Goal: Transaction & Acquisition: Subscribe to service/newsletter

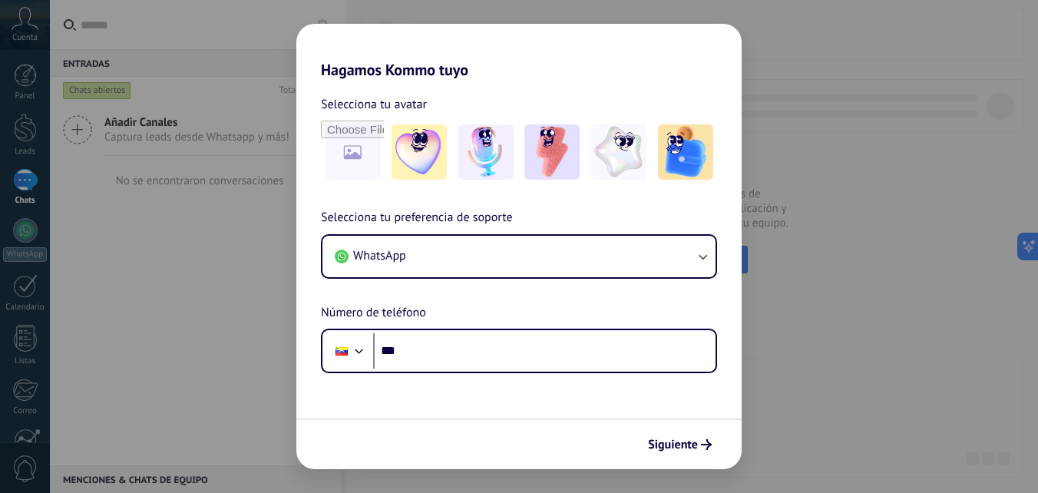
click at [815, 424] on div "Hagamos Kommo tuyo Selecciona tu avatar Selecciona tu preferencia de soporte Wh…" at bounding box center [519, 246] width 1038 height 493
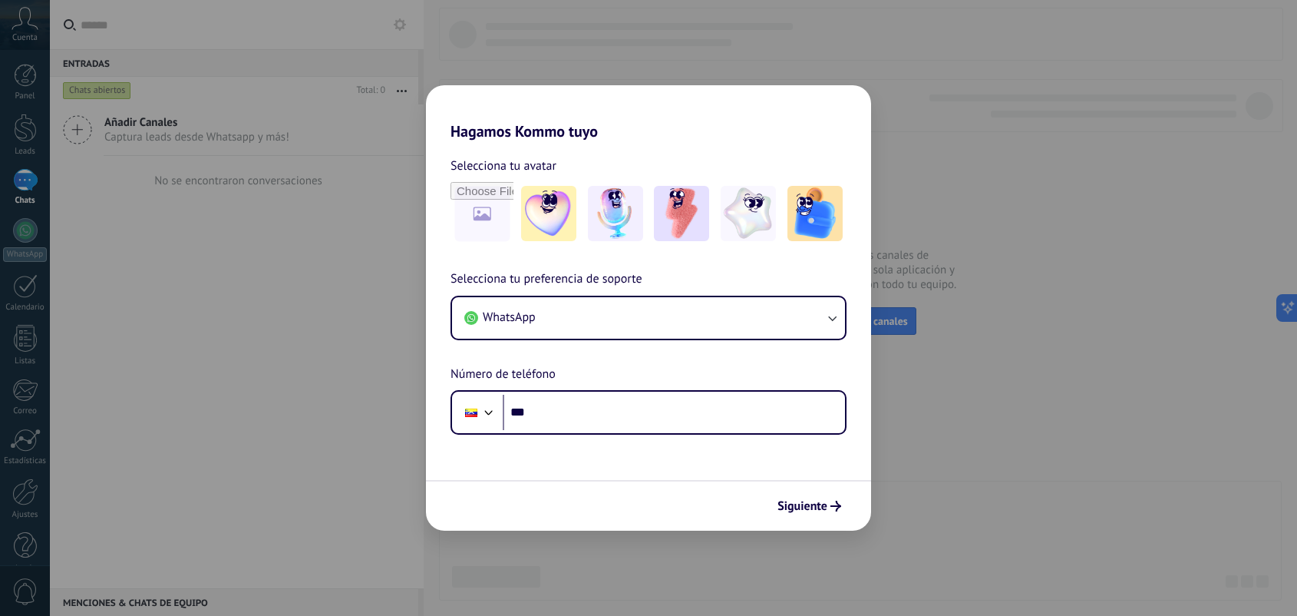
click at [956, 470] on div "Hagamos Kommo tuyo Selecciona tu avatar Selecciona tu preferencia de soporte Wh…" at bounding box center [648, 308] width 1297 height 616
click at [568, 216] on img at bounding box center [548, 213] width 55 height 55
click at [827, 492] on button "Siguiente" at bounding box center [810, 506] width 78 height 26
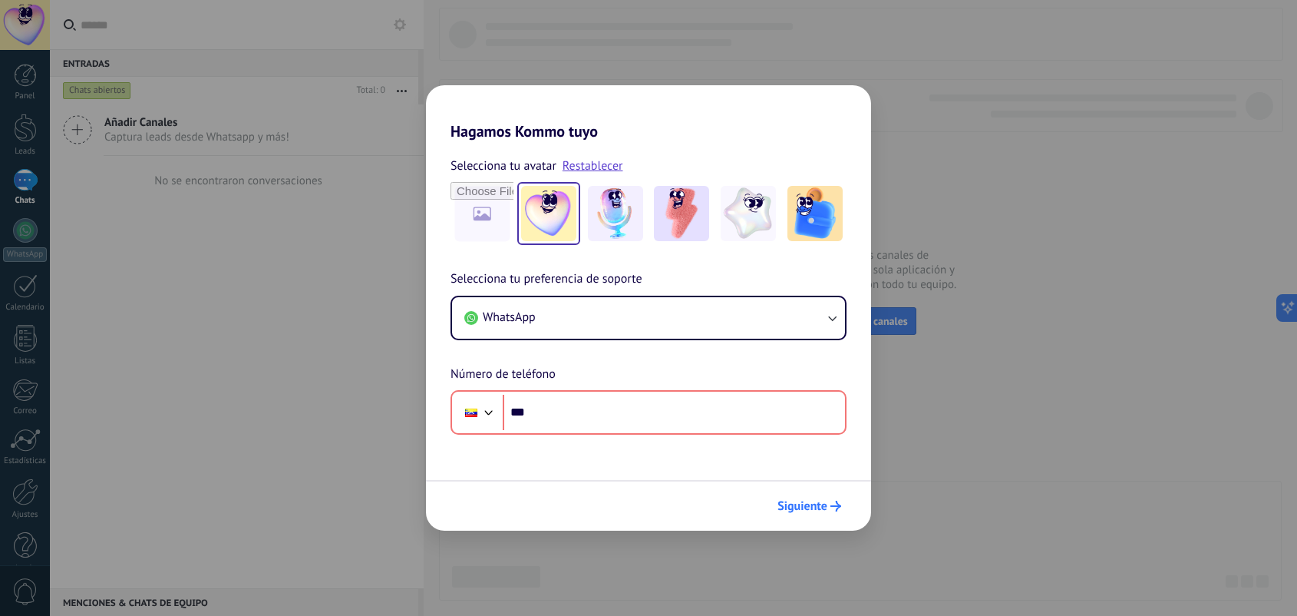
click at [825, 492] on button "Siguiente" at bounding box center [810, 506] width 78 height 26
drag, startPoint x: 796, startPoint y: 252, endPoint x: 825, endPoint y: 212, distance: 49.4
click at [796, 249] on div "Selecciona tu avatar Restablecer Selecciona tu preferencia de soporte WhatsApp …" at bounding box center [648, 287] width 445 height 294
click at [852, 181] on div "Selecciona tu avatar Restablecer" at bounding box center [648, 200] width 445 height 89
click at [865, 196] on div "Selecciona tu avatar Restablecer" at bounding box center [648, 200] width 445 height 89
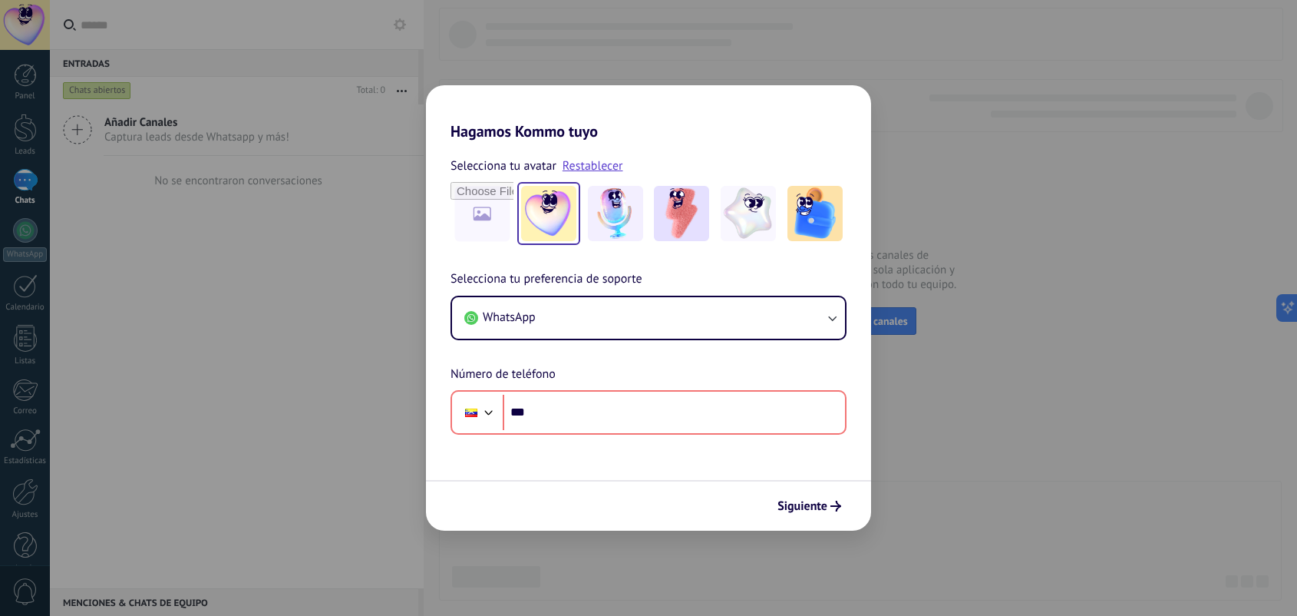
click at [359, 192] on div "Hagamos Kommo tuyo Selecciona tu avatar Restablecer Selecciona tu preferencia d…" at bounding box center [648, 308] width 1297 height 616
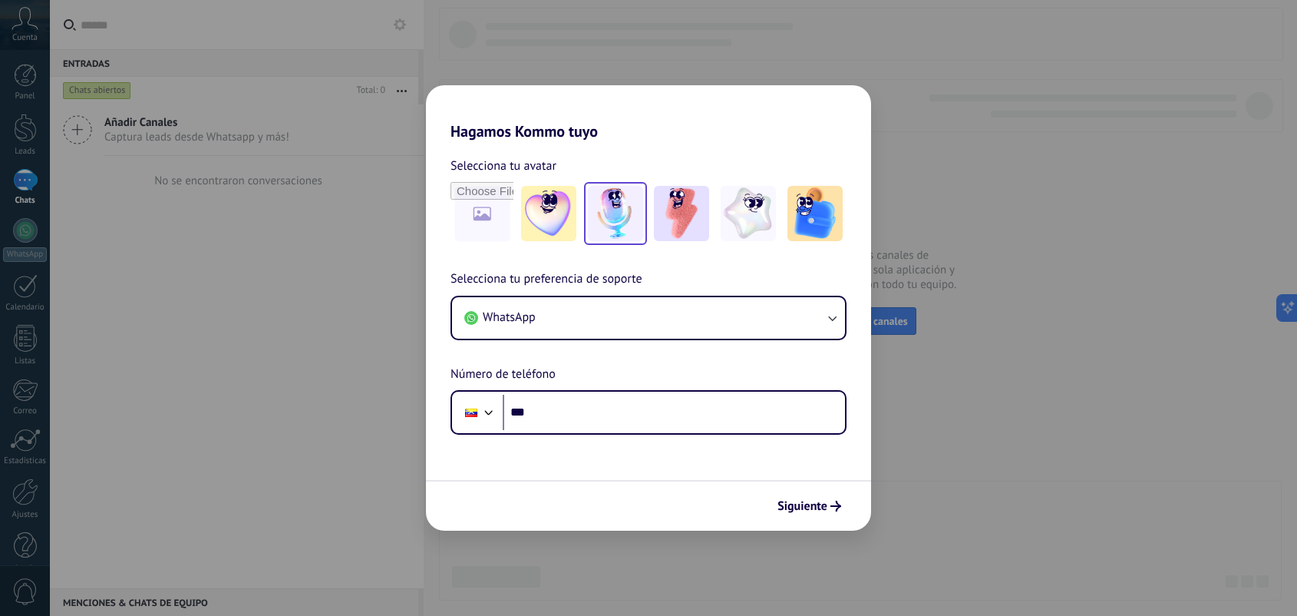
click at [627, 217] on img at bounding box center [615, 213] width 55 height 55
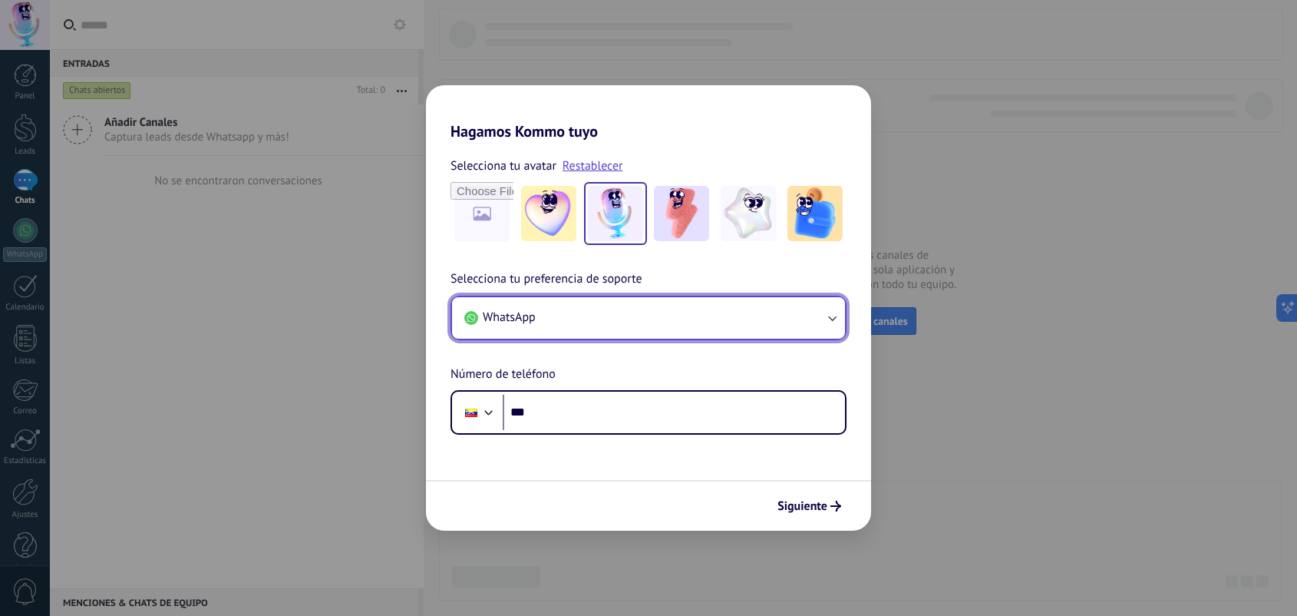
click at [656, 309] on button "WhatsApp" at bounding box center [648, 317] width 393 height 41
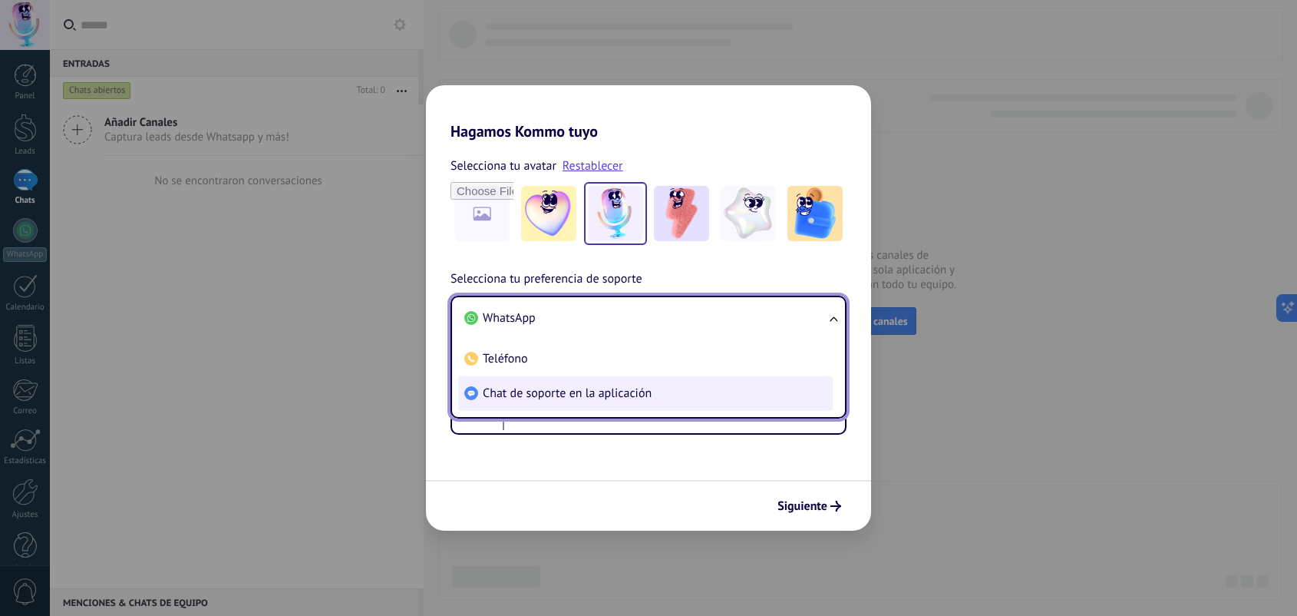
click at [612, 396] on span "Chat de soporte en la aplicación" at bounding box center [567, 392] width 169 height 15
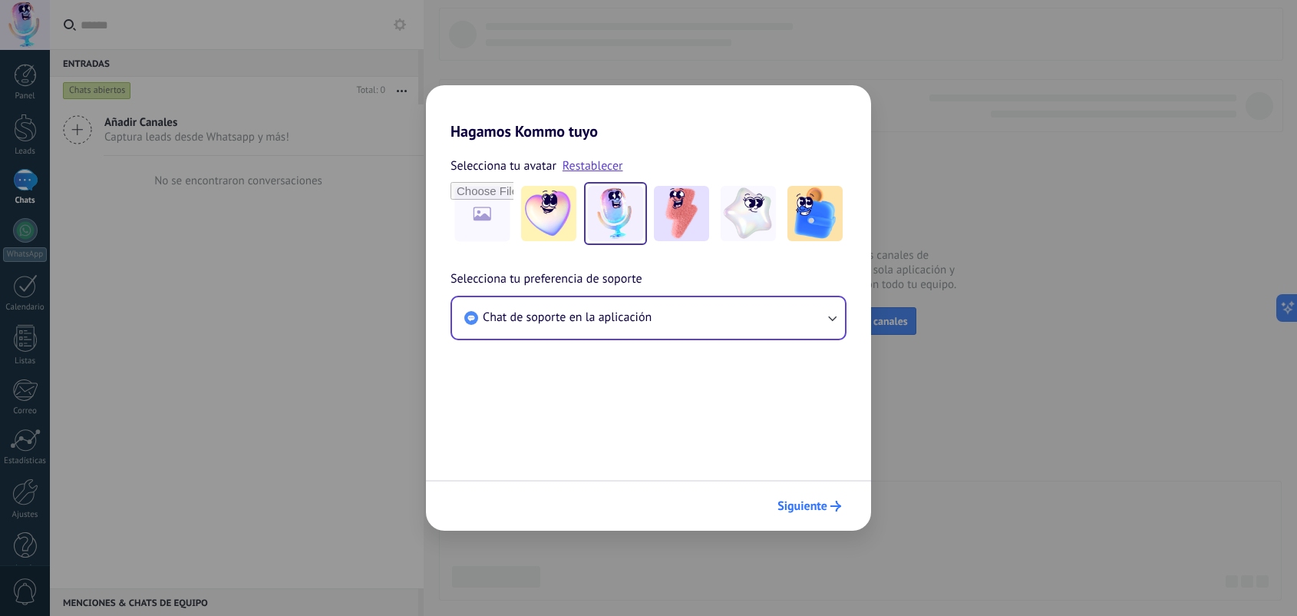
click at [785, 500] on span "Siguiente" at bounding box center [802, 505] width 50 height 11
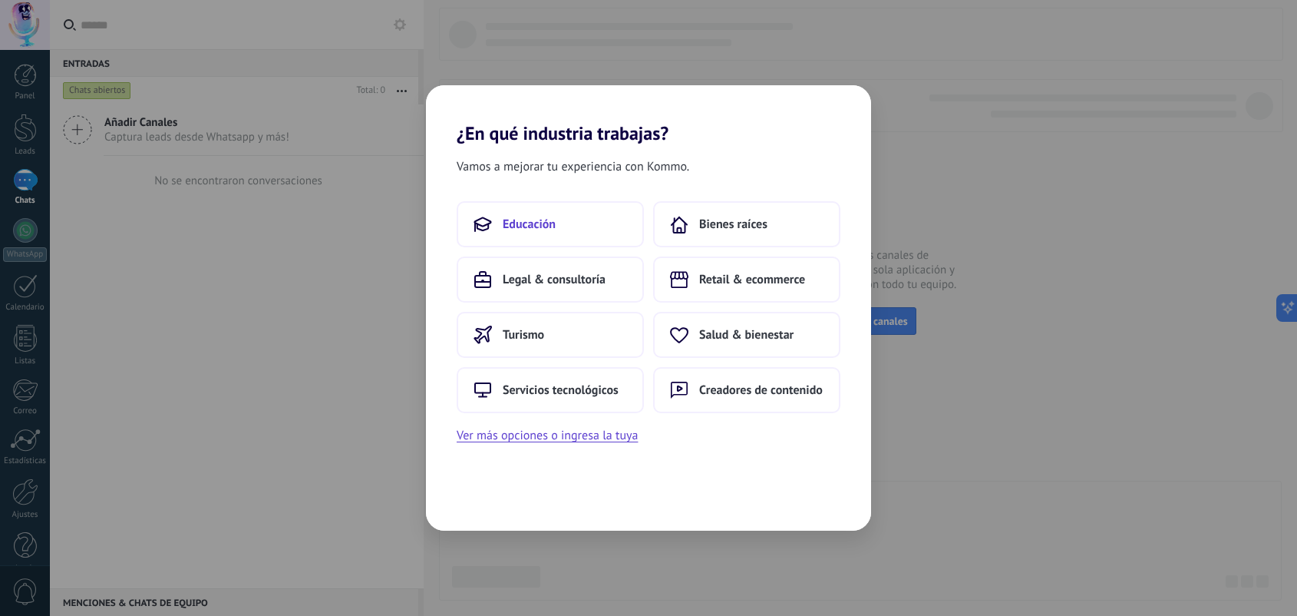
click at [566, 228] on button "Educación" at bounding box center [550, 224] width 187 height 46
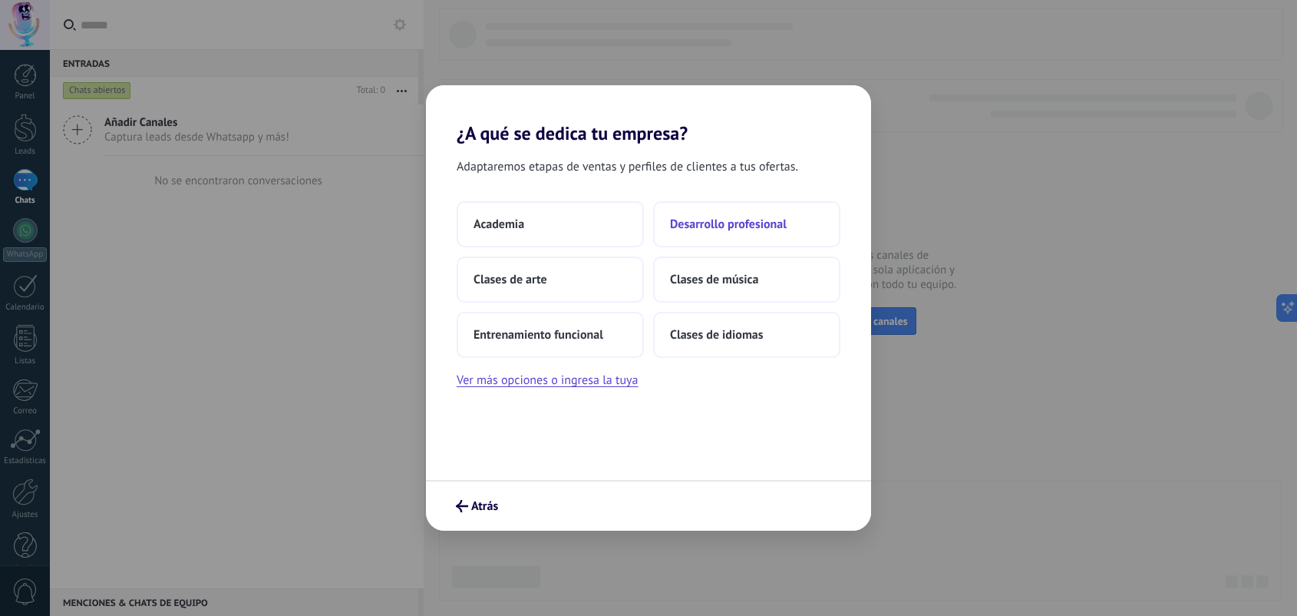
click at [718, 232] on button "Desarrollo profesional" at bounding box center [746, 224] width 187 height 46
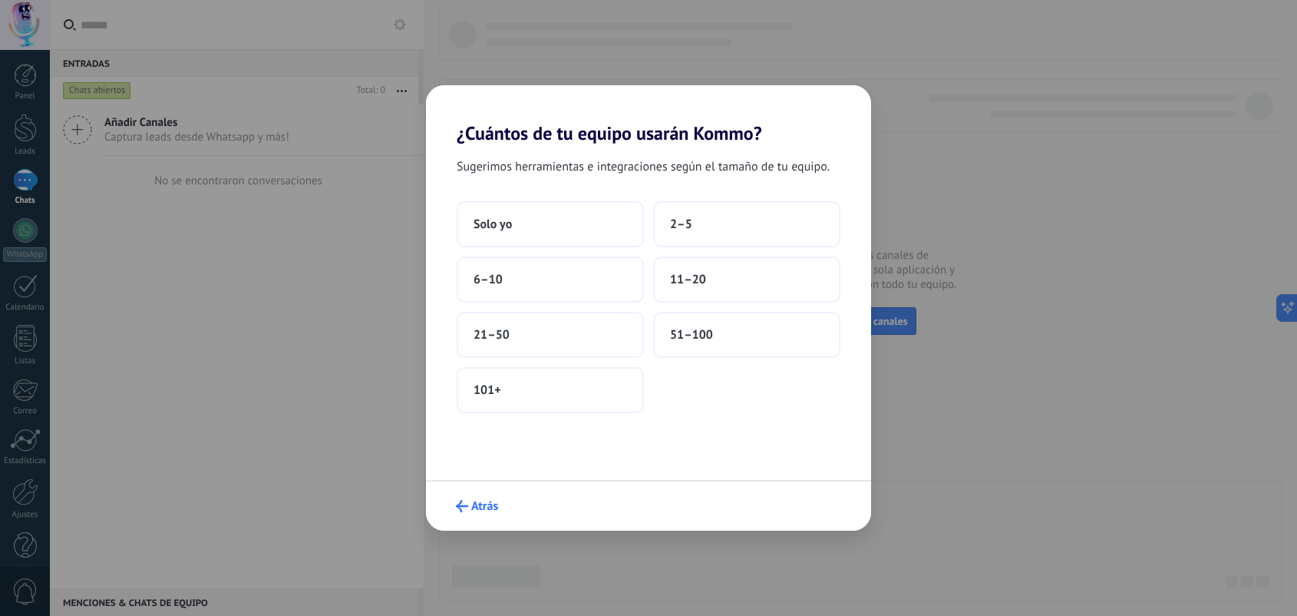
click at [486, 515] on button "Atrás" at bounding box center [477, 506] width 56 height 26
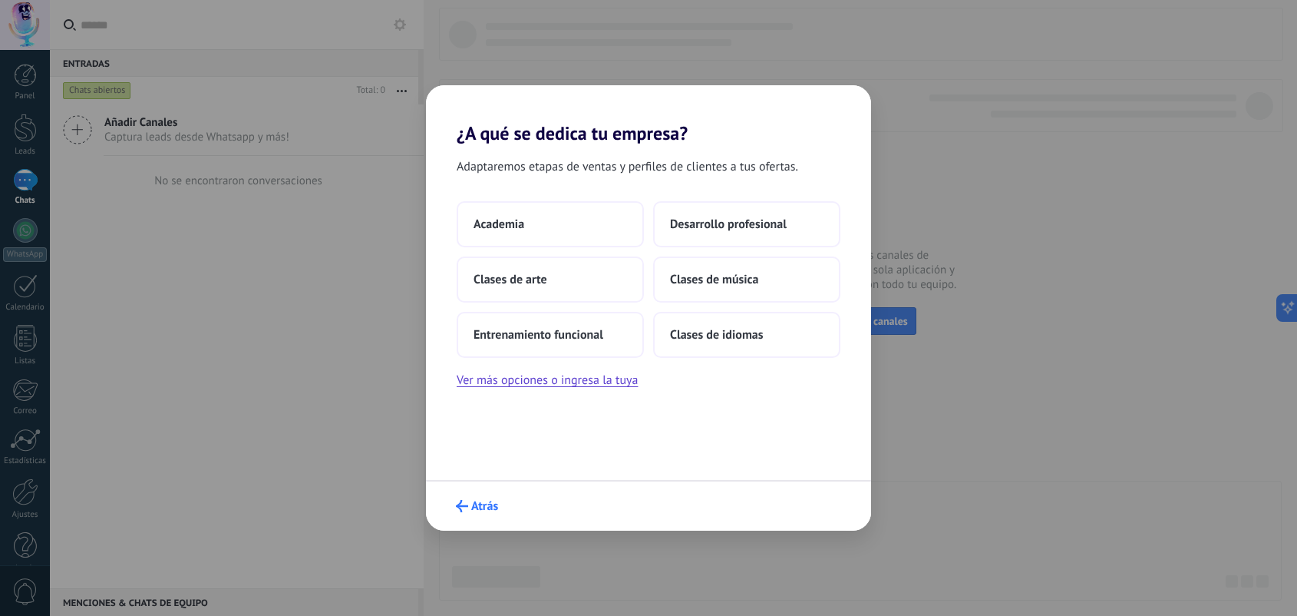
click at [484, 516] on button "Atrás" at bounding box center [477, 506] width 56 height 26
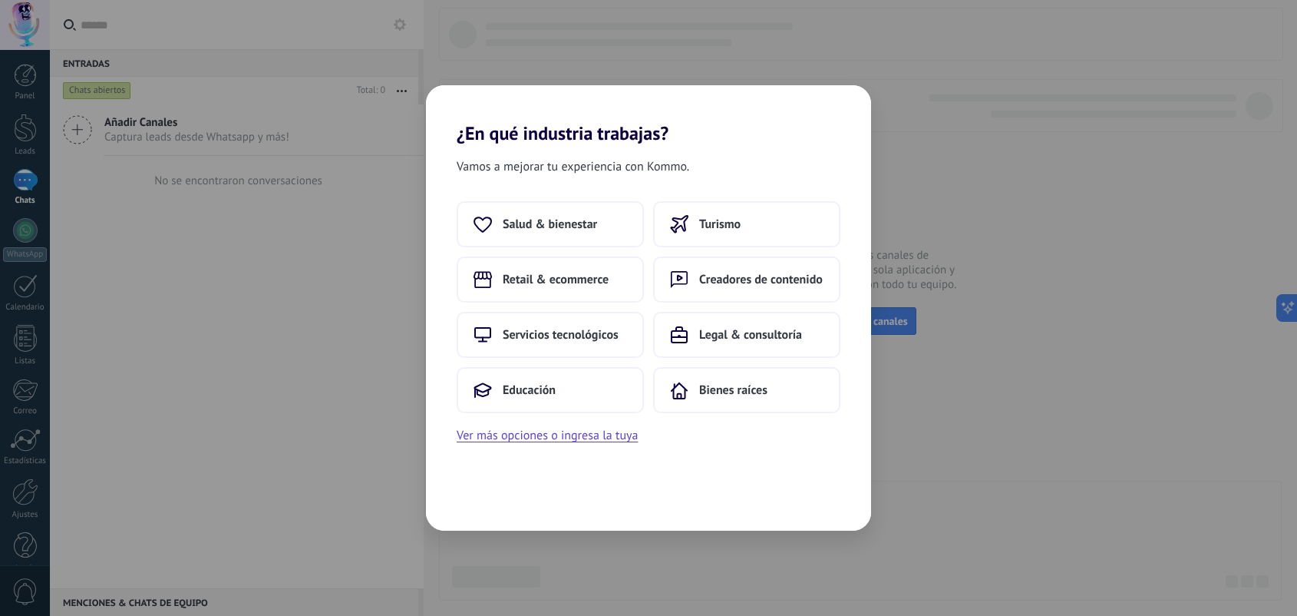
click at [480, 514] on div "Vamos a mejorar tu experiencia con Kommo. Salud & bienestar Turismo Retail & ec…" at bounding box center [648, 337] width 445 height 386
click at [804, 292] on button "Creadores de contenido" at bounding box center [746, 279] width 187 height 46
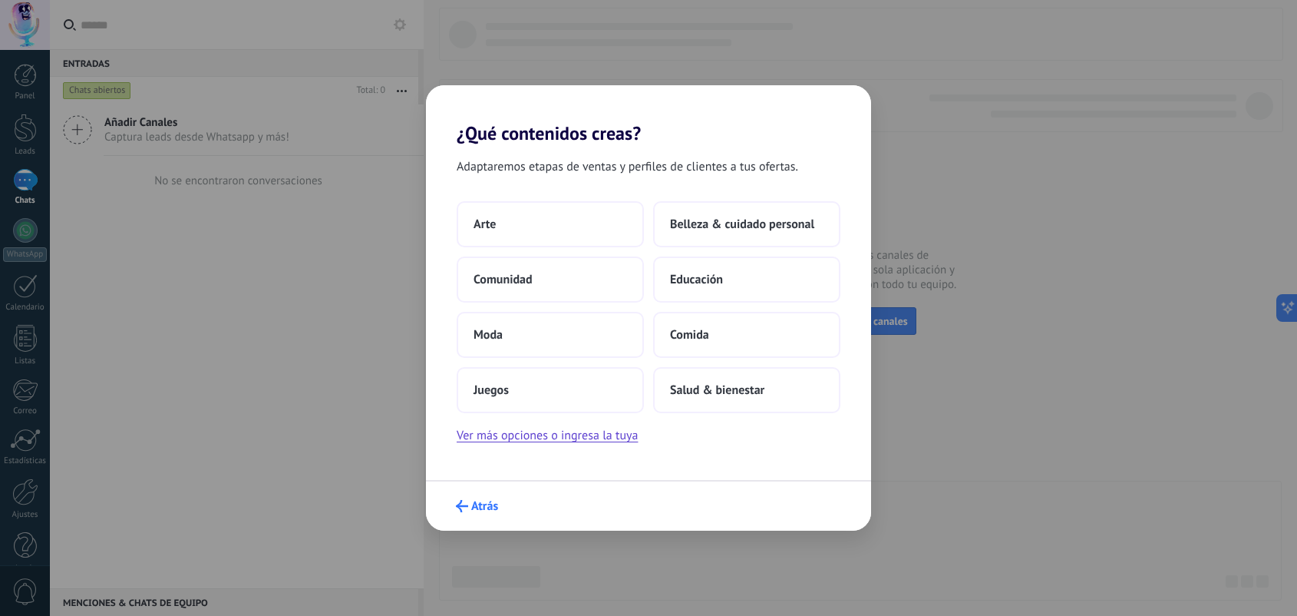
click at [488, 503] on span "Atrás" at bounding box center [484, 505] width 27 height 11
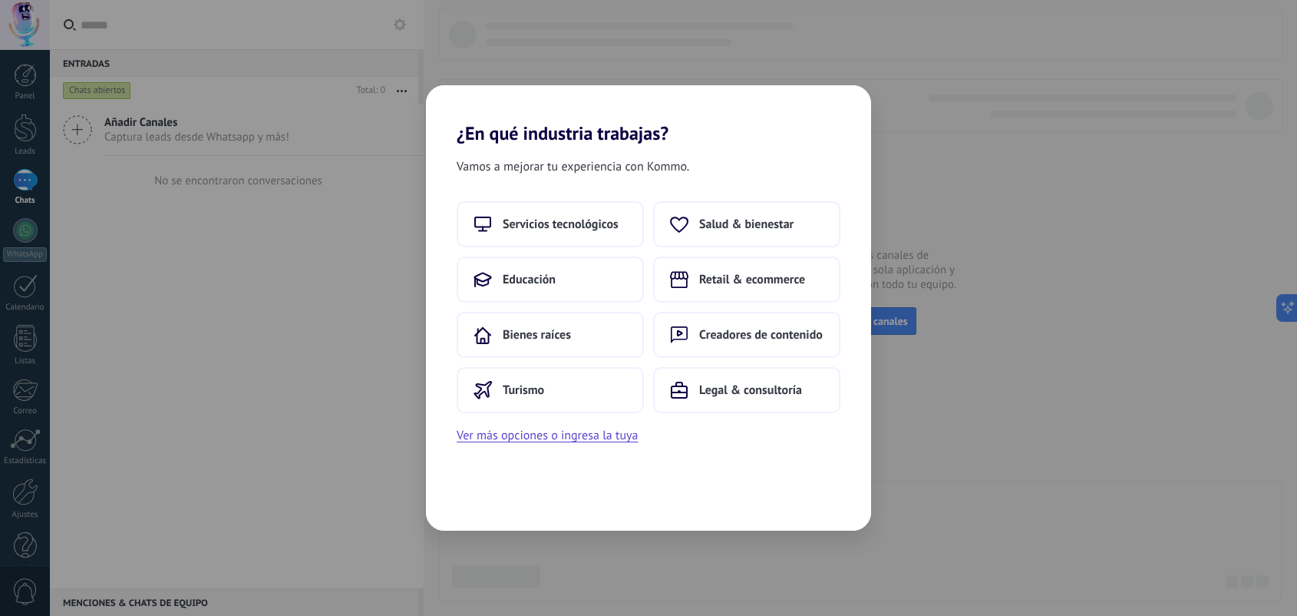
drag, startPoint x: 25, startPoint y: 487, endPoint x: 25, endPoint y: 477, distance: 10.7
click at [24, 487] on div "¿En qué industria trabajas? Vamos a mejorar tu experiencia con Kommo. Servicios…" at bounding box center [648, 308] width 1297 height 616
click at [524, 427] on button "Ver más opciones o ingresa la tuya" at bounding box center [547, 435] width 181 height 20
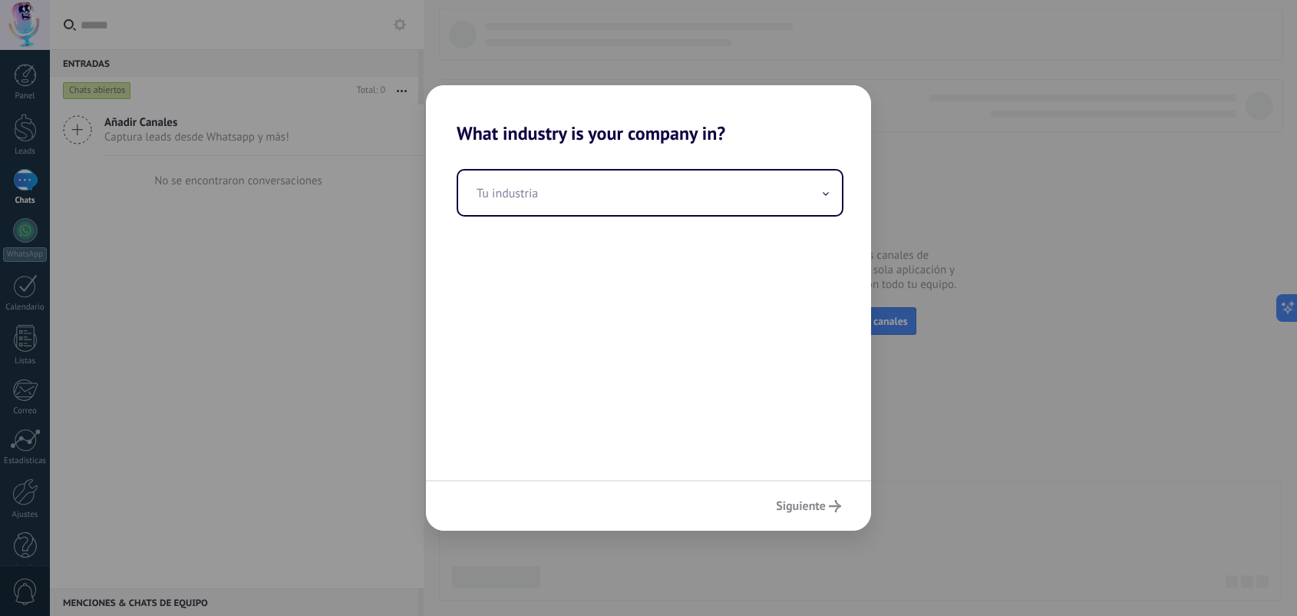
drag, startPoint x: 827, startPoint y: 495, endPoint x: 814, endPoint y: 474, distance: 24.5
click at [827, 496] on div "Siguiente" at bounding box center [648, 505] width 445 height 51
click at [638, 203] on input "text" at bounding box center [650, 192] width 384 height 45
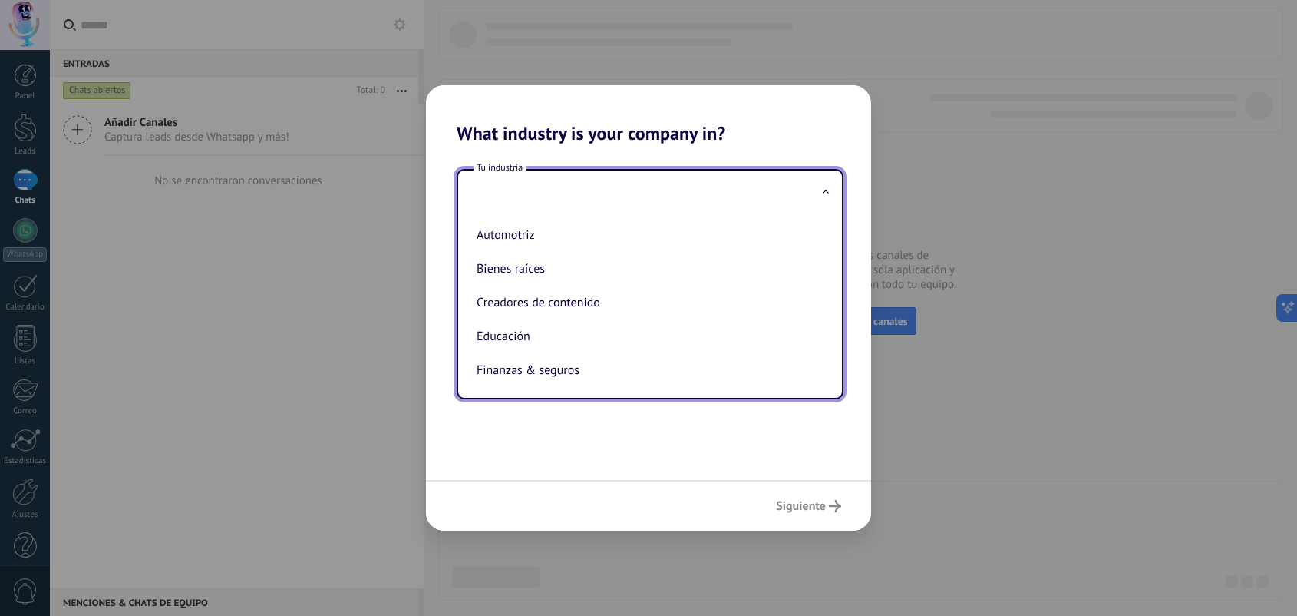
scroll to position [4, 0]
drag, startPoint x: 925, startPoint y: 277, endPoint x: 936, endPoint y: 280, distance: 11.9
click at [926, 282] on div "What industry is your company in? Tu industria Automotriz Bienes raíces Creador…" at bounding box center [648, 308] width 1297 height 616
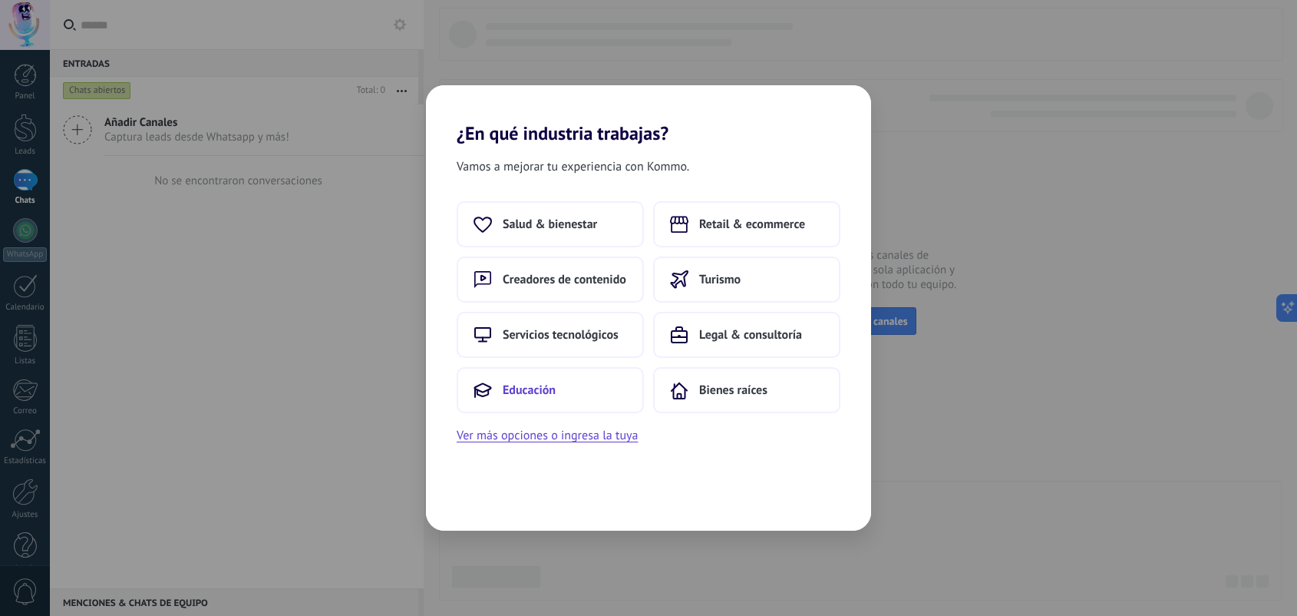
click at [568, 394] on button "Educación" at bounding box center [550, 390] width 187 height 46
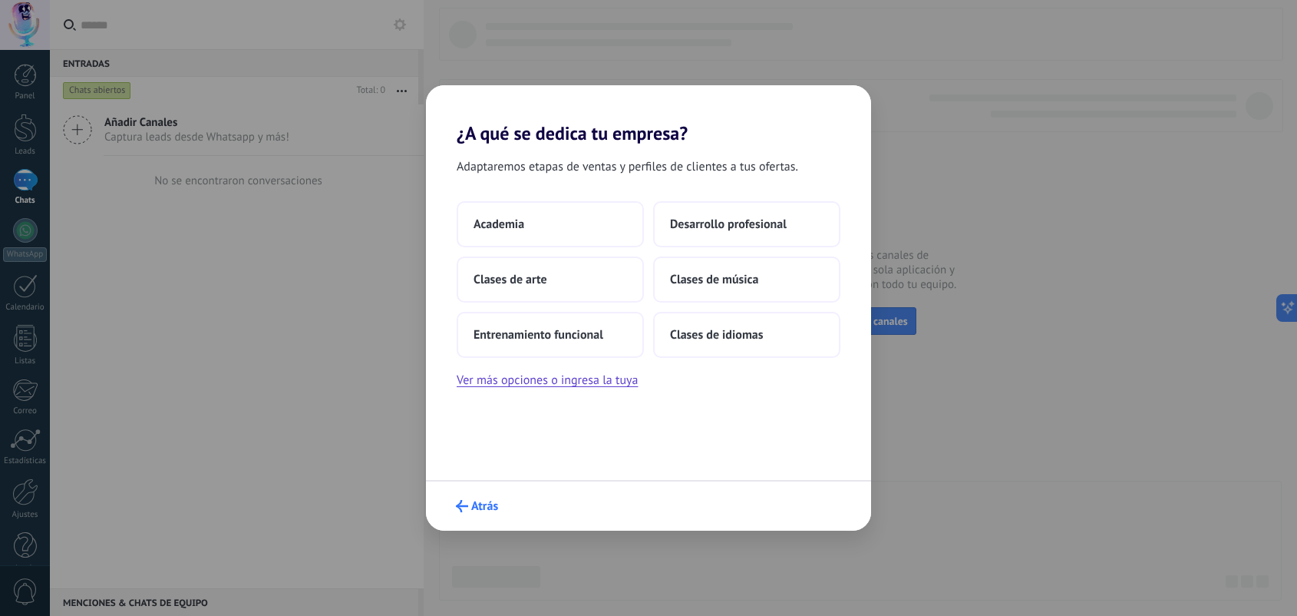
drag, startPoint x: 478, startPoint y: 530, endPoint x: 484, endPoint y: 508, distance: 22.4
click at [480, 515] on div "Atrás" at bounding box center [648, 505] width 445 height 51
click at [484, 508] on span "Atrás" at bounding box center [484, 505] width 27 height 11
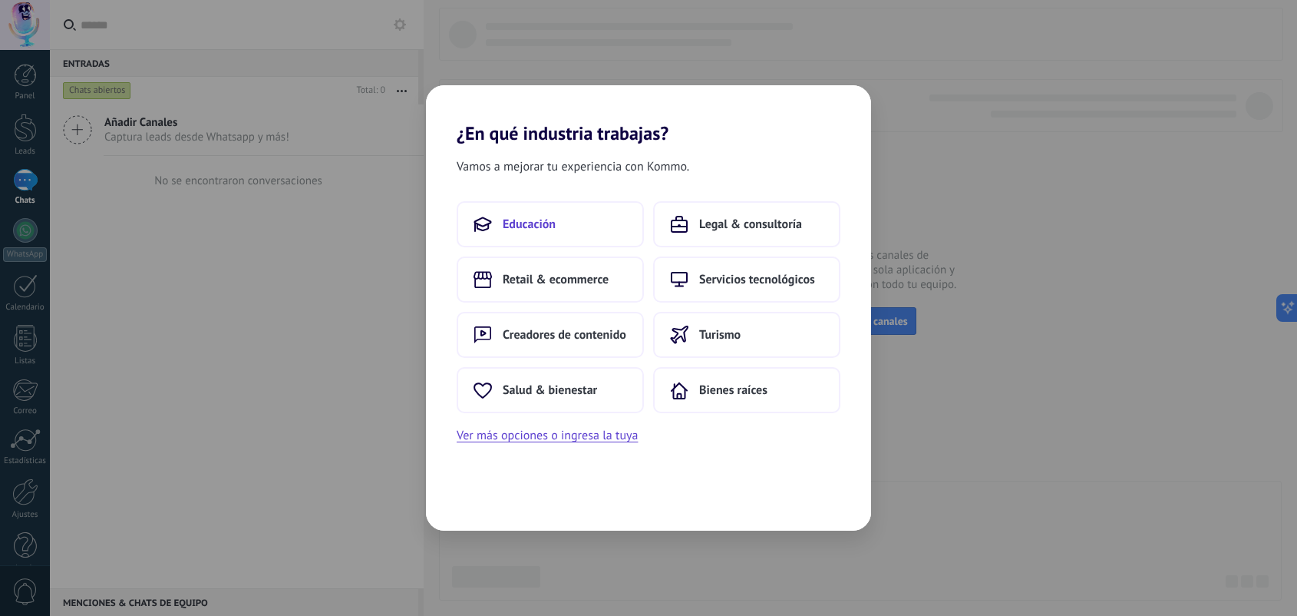
click at [543, 228] on span "Educación" at bounding box center [529, 223] width 53 height 15
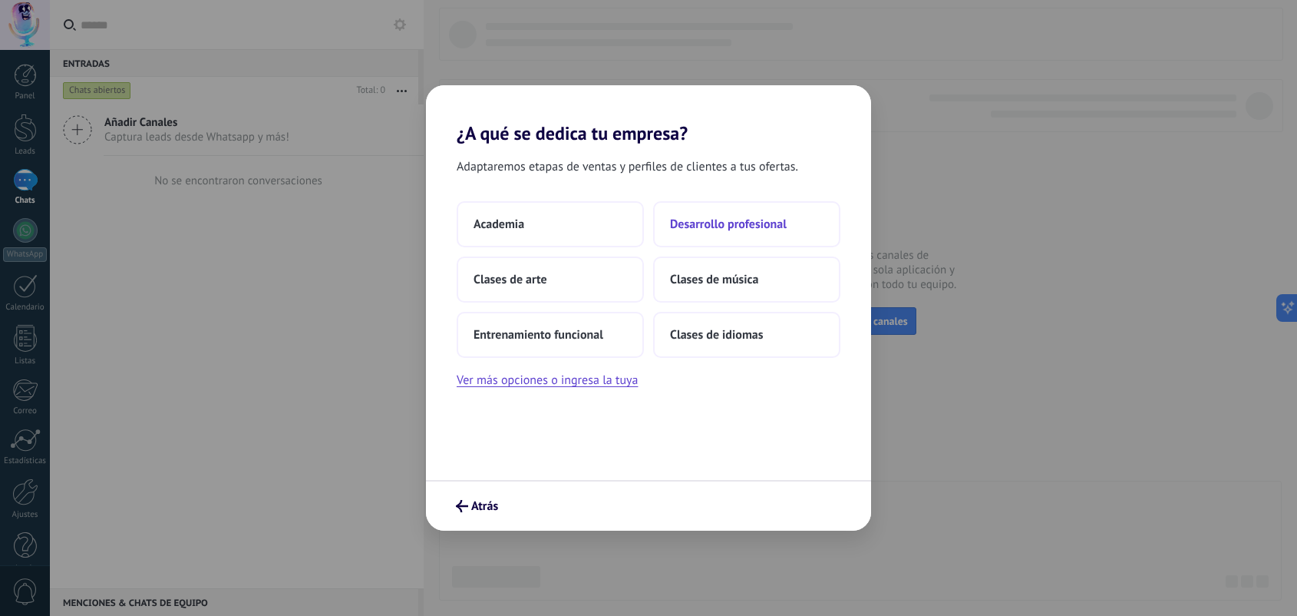
click at [718, 229] on span "Desarrollo profesional" at bounding box center [728, 223] width 117 height 15
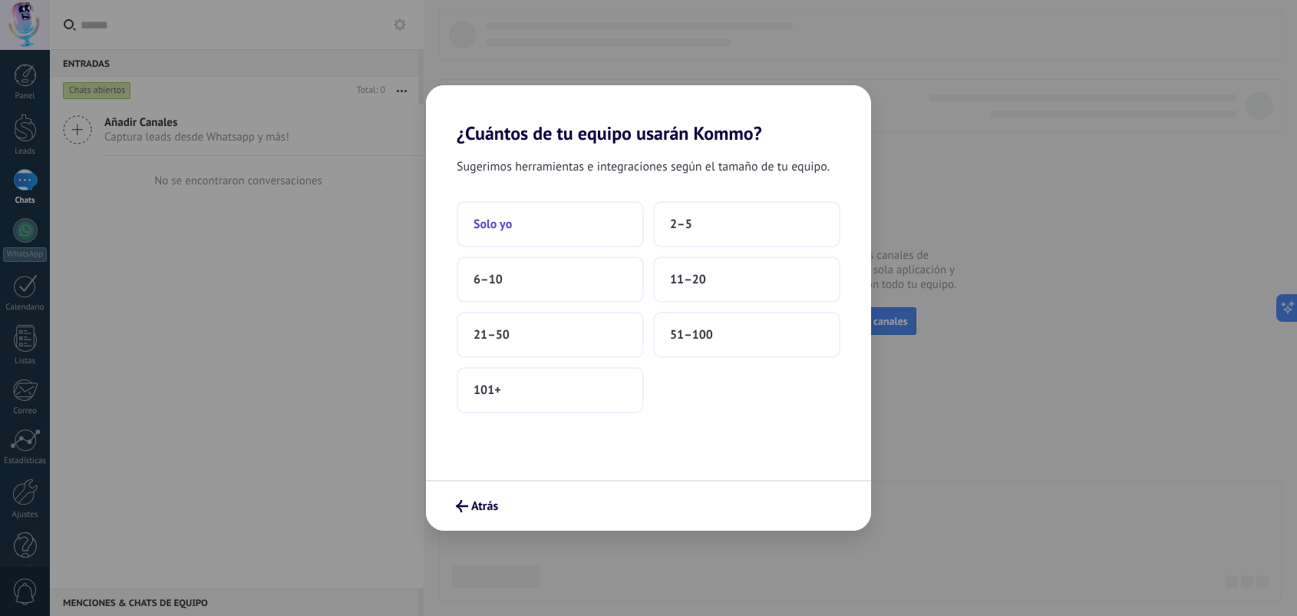
click at [514, 220] on button "Solo yo" at bounding box center [550, 224] width 187 height 46
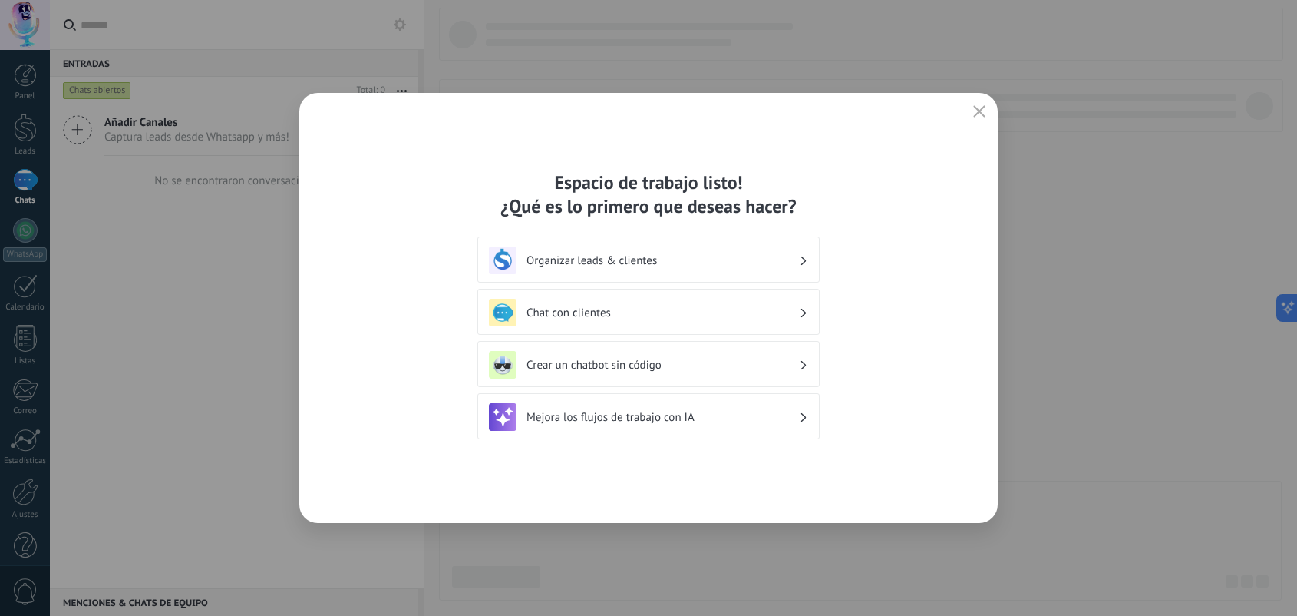
click at [735, 323] on div "Chat con clientes" at bounding box center [648, 313] width 319 height 28
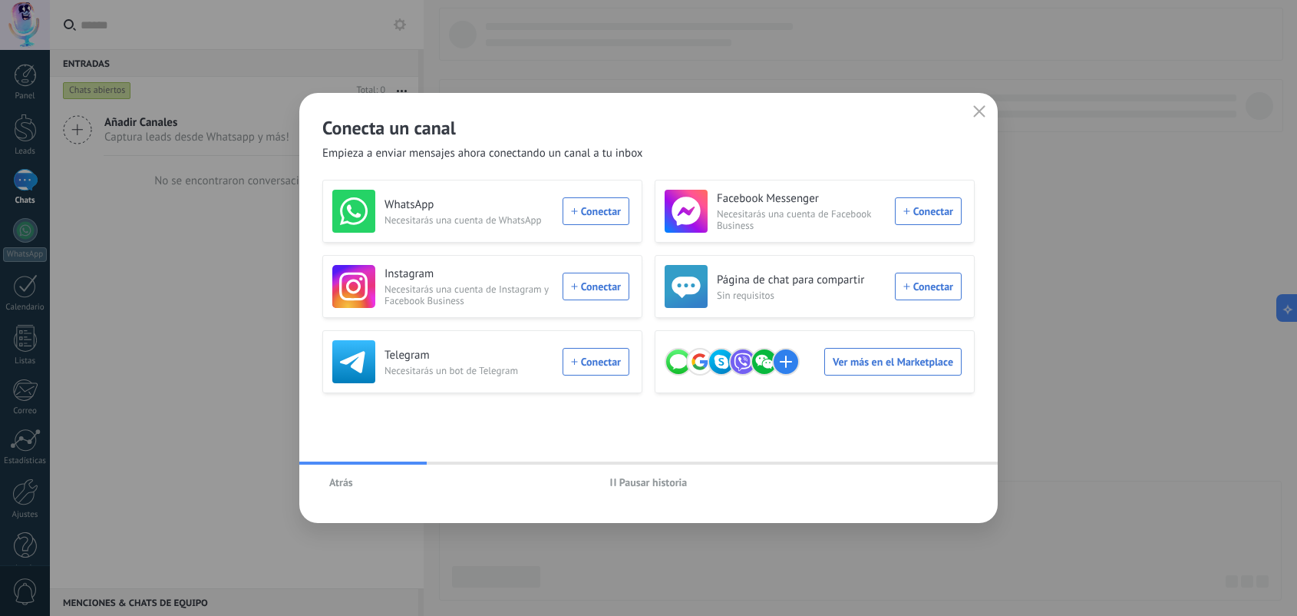
click at [981, 137] on div "Conecta un canal Empieza a enviar mensajes ahora conectando un canal a tu inbox" at bounding box center [648, 127] width 698 height 68
drag, startPoint x: 982, startPoint y: 127, endPoint x: 979, endPoint y: 117, distance: 10.7
click at [980, 127] on div "Conecta un canal Empieza a enviar mensajes ahora conectando un canal a tu inbox" at bounding box center [648, 127] width 698 height 68
click at [977, 117] on icon "button" at bounding box center [979, 111] width 12 height 12
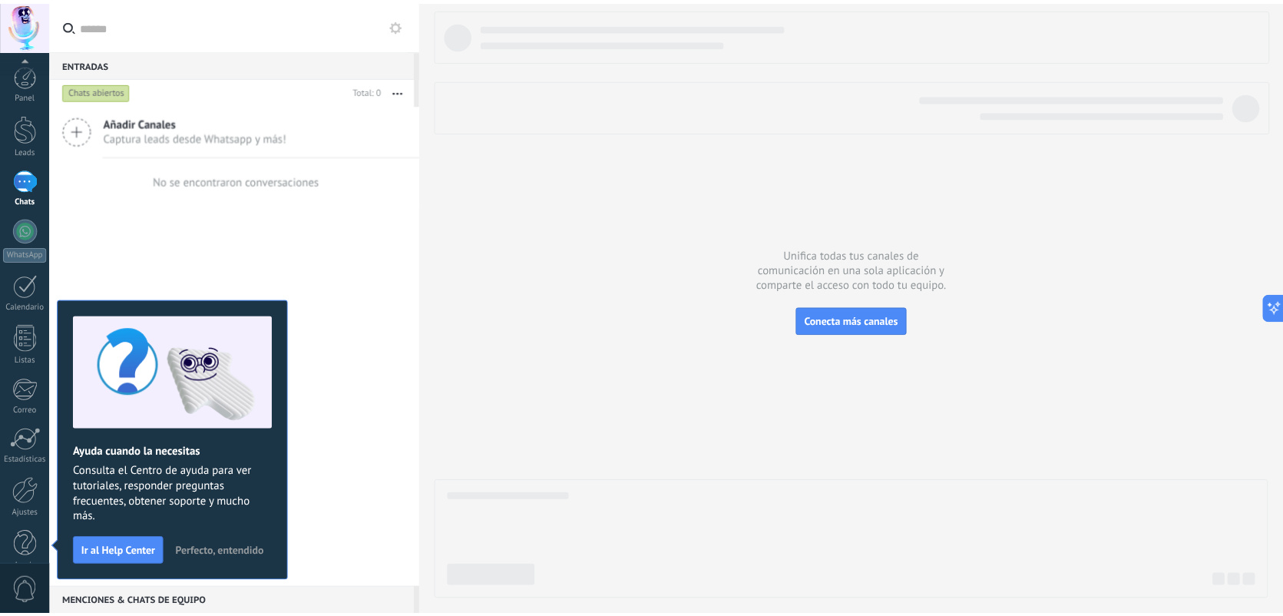
scroll to position [23, 0]
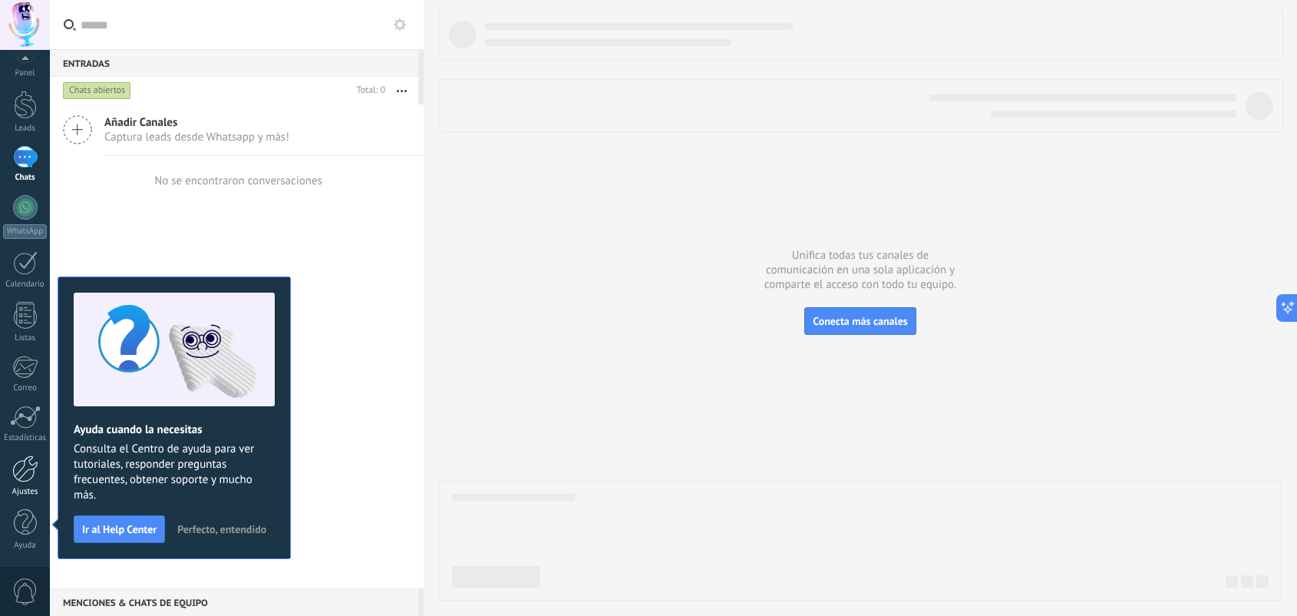
click at [36, 476] on div at bounding box center [25, 468] width 26 height 27
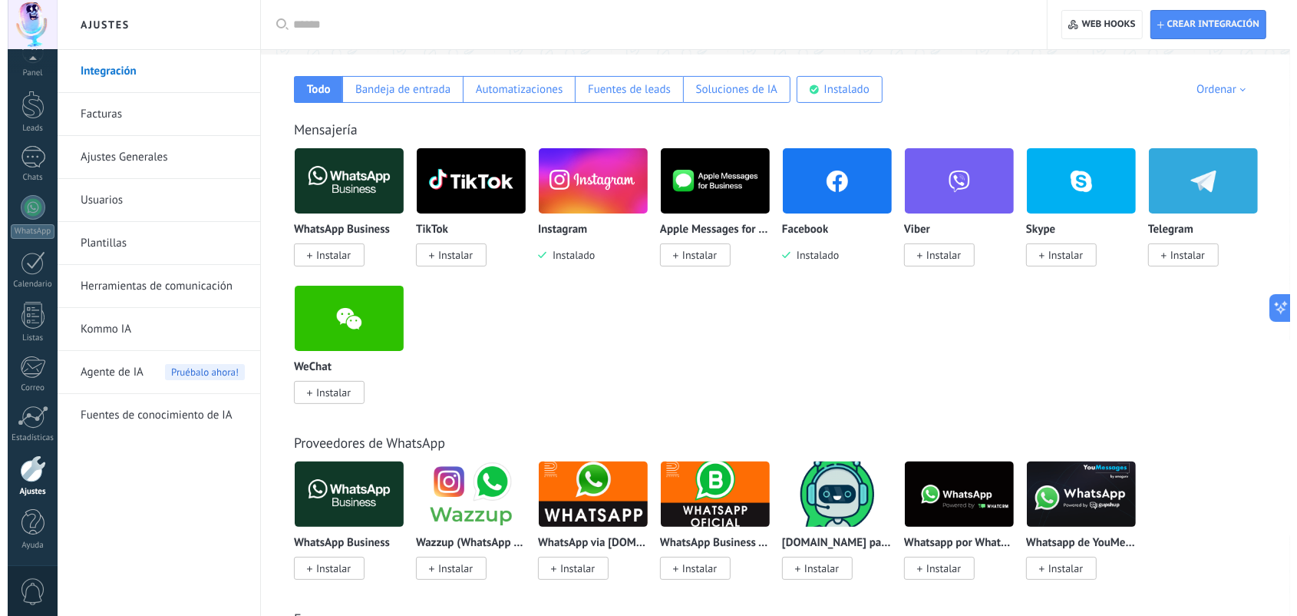
scroll to position [256, 0]
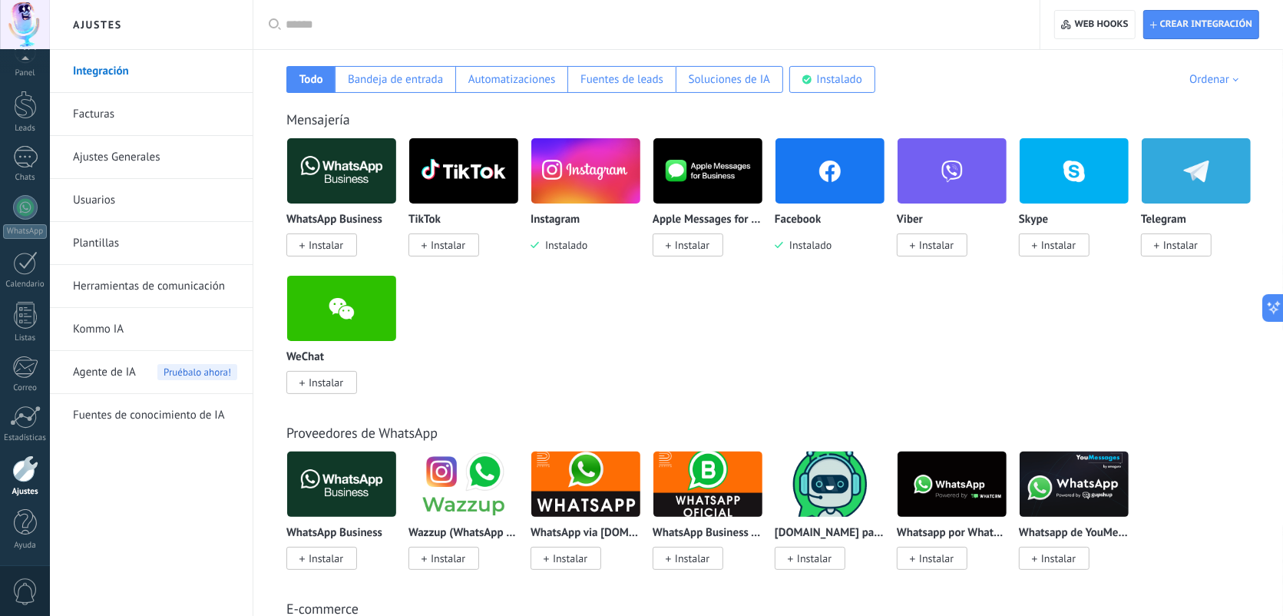
click at [316, 500] on img at bounding box center [341, 484] width 109 height 74
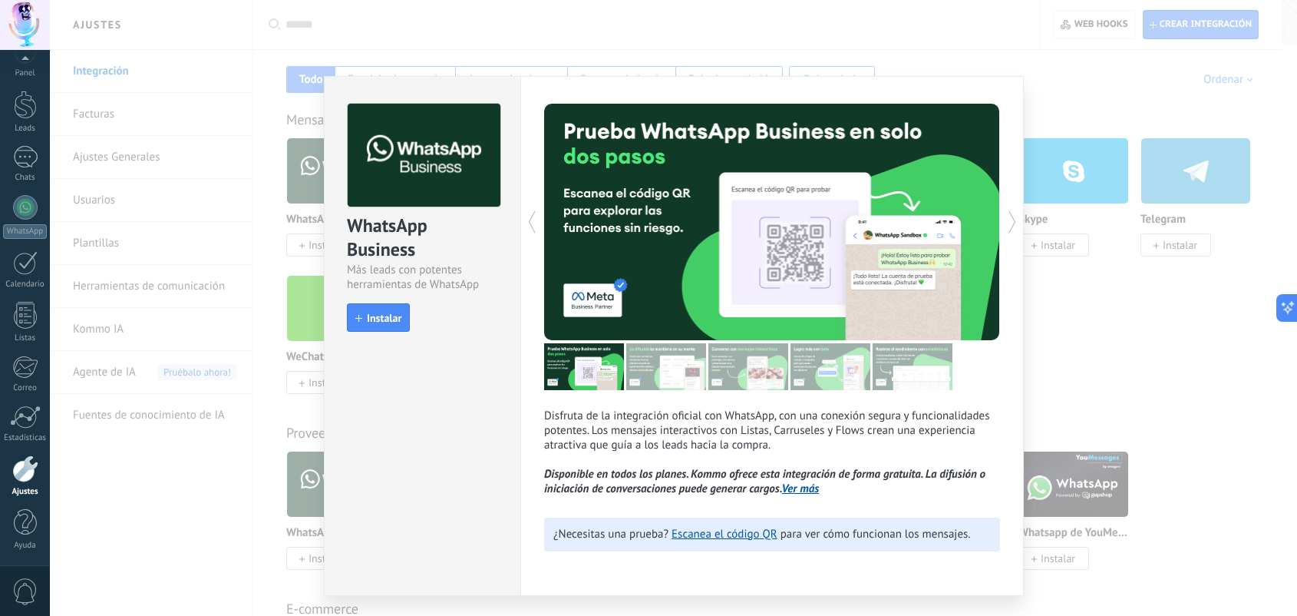
click at [391, 322] on span "Instalar" at bounding box center [384, 317] width 35 height 11
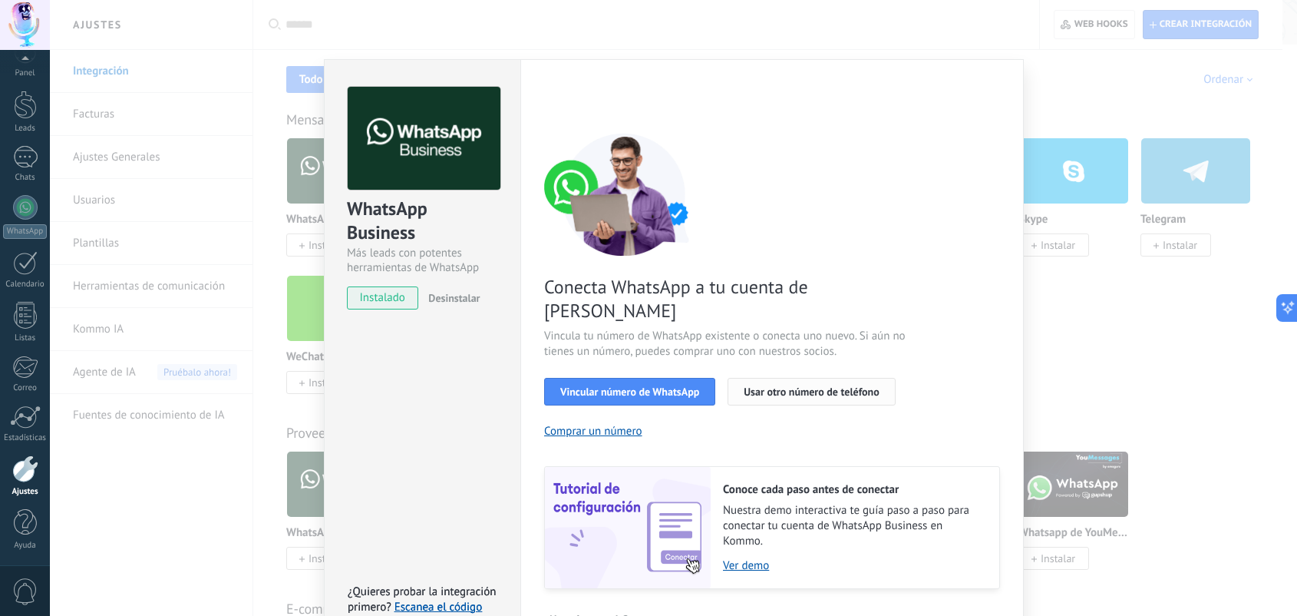
scroll to position [38, 0]
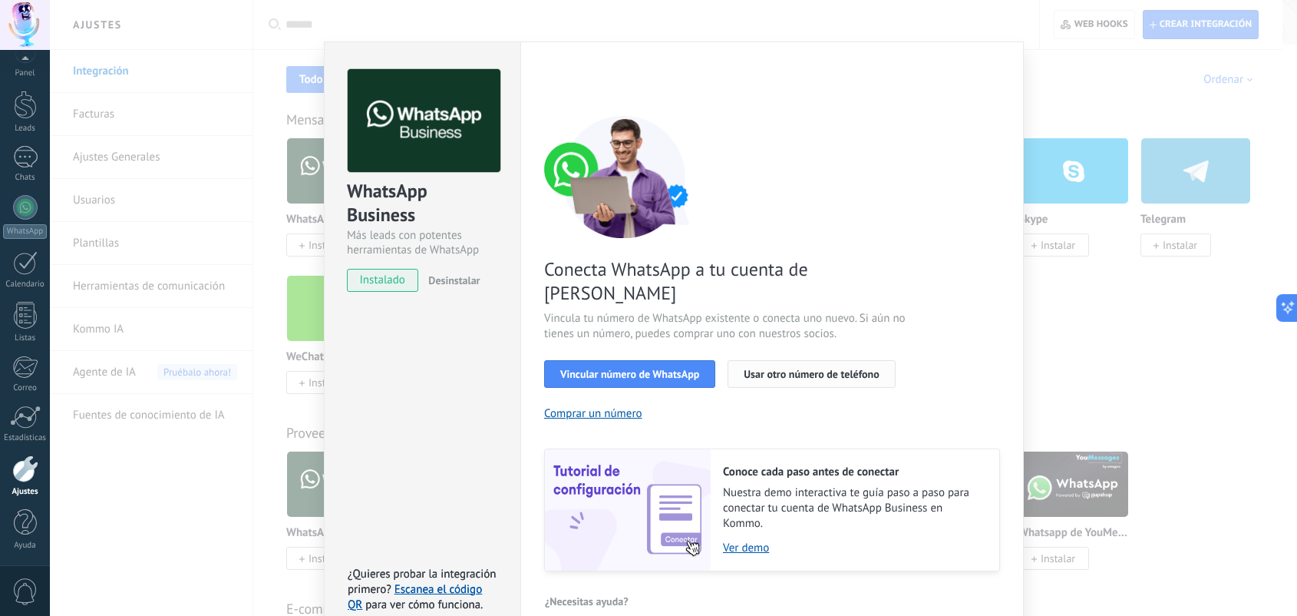
click at [835, 368] on span "Usar otro número de teléfono" at bounding box center [811, 373] width 135 height 11
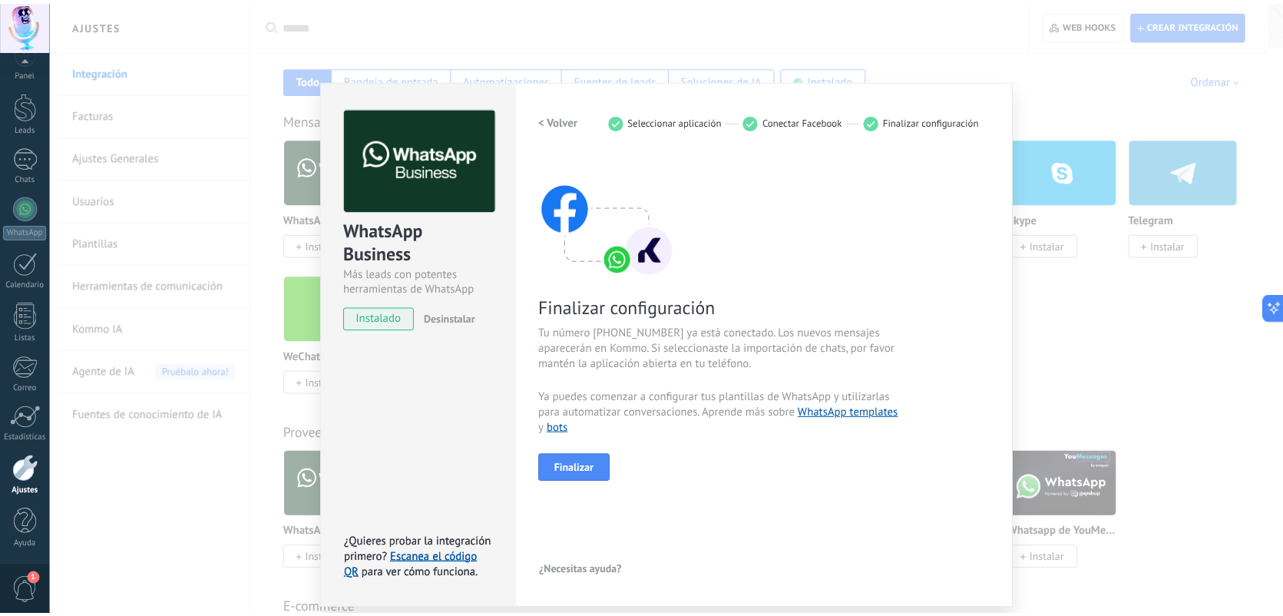
scroll to position [0, 0]
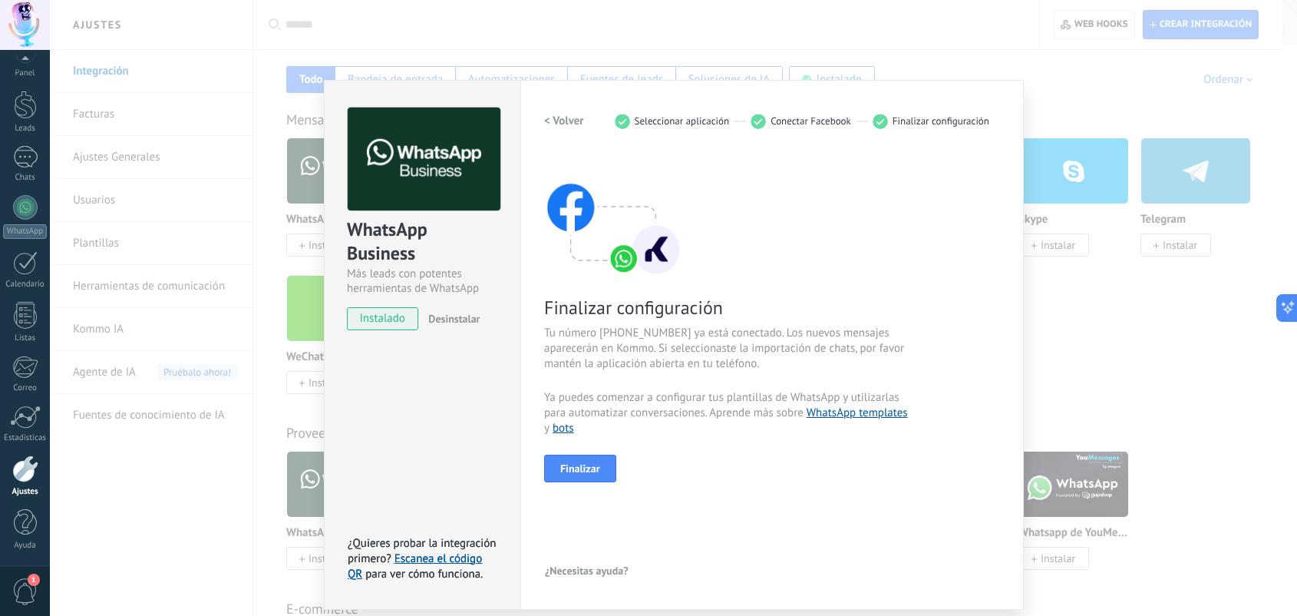
click at [574, 484] on div "< Volver 1 Seleccionar aplicación 2 Conectar Facebook 3 Finalizar configuración…" at bounding box center [772, 344] width 456 height 474
click at [581, 472] on span "Finalizar" at bounding box center [580, 468] width 40 height 11
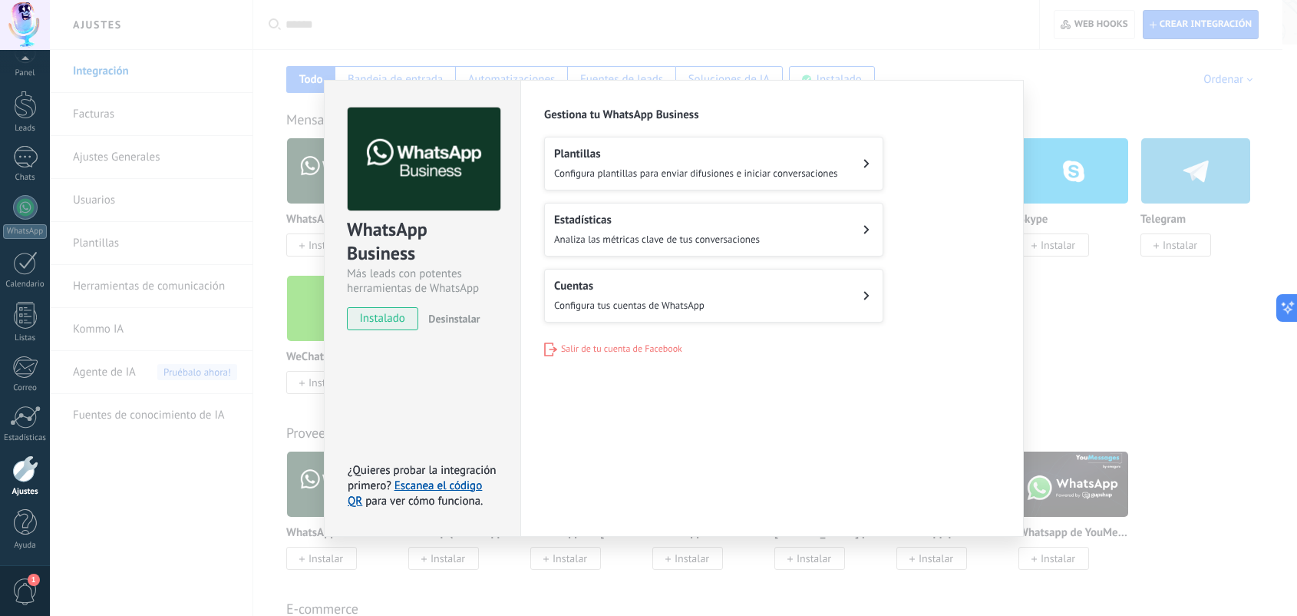
click at [1087, 298] on div "WhatsApp Business Más leads con potentes herramientas de WhatsApp instalado Des…" at bounding box center [673, 308] width 1247 height 616
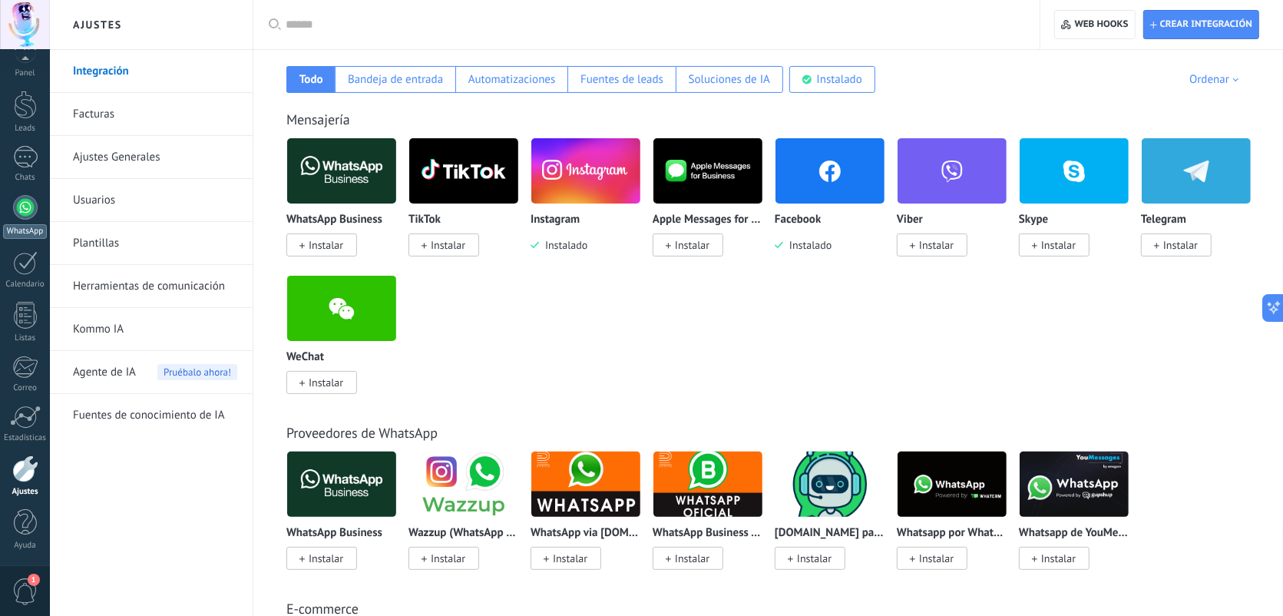
click at [19, 198] on div at bounding box center [25, 207] width 25 height 25
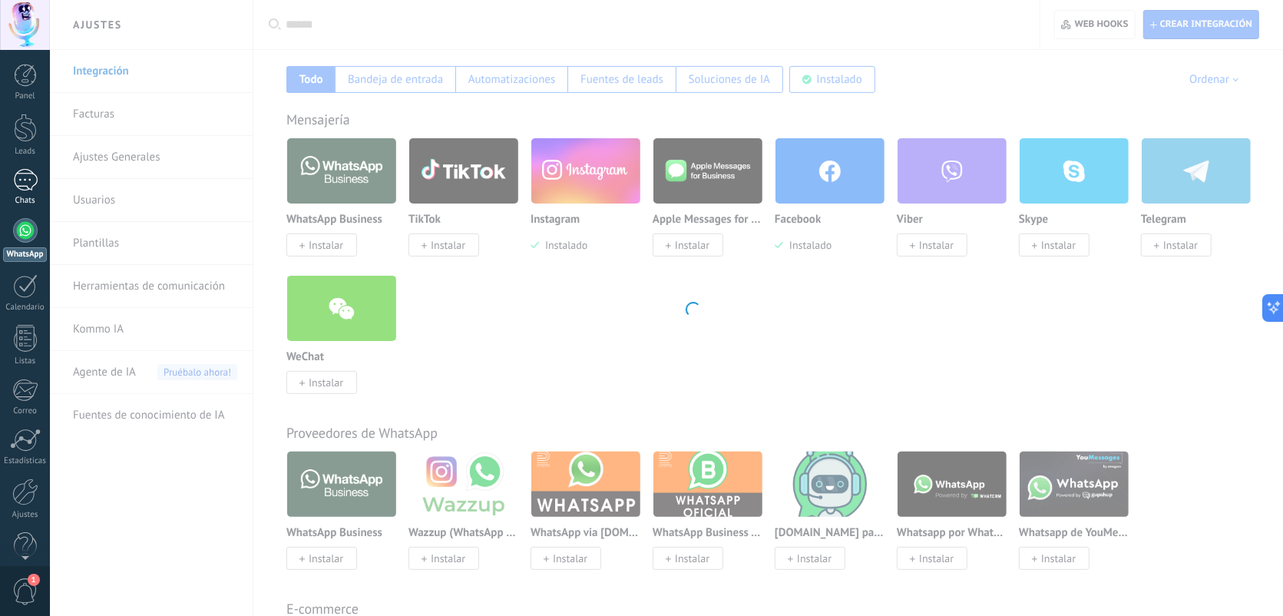
click at [25, 169] on div at bounding box center [25, 180] width 25 height 22
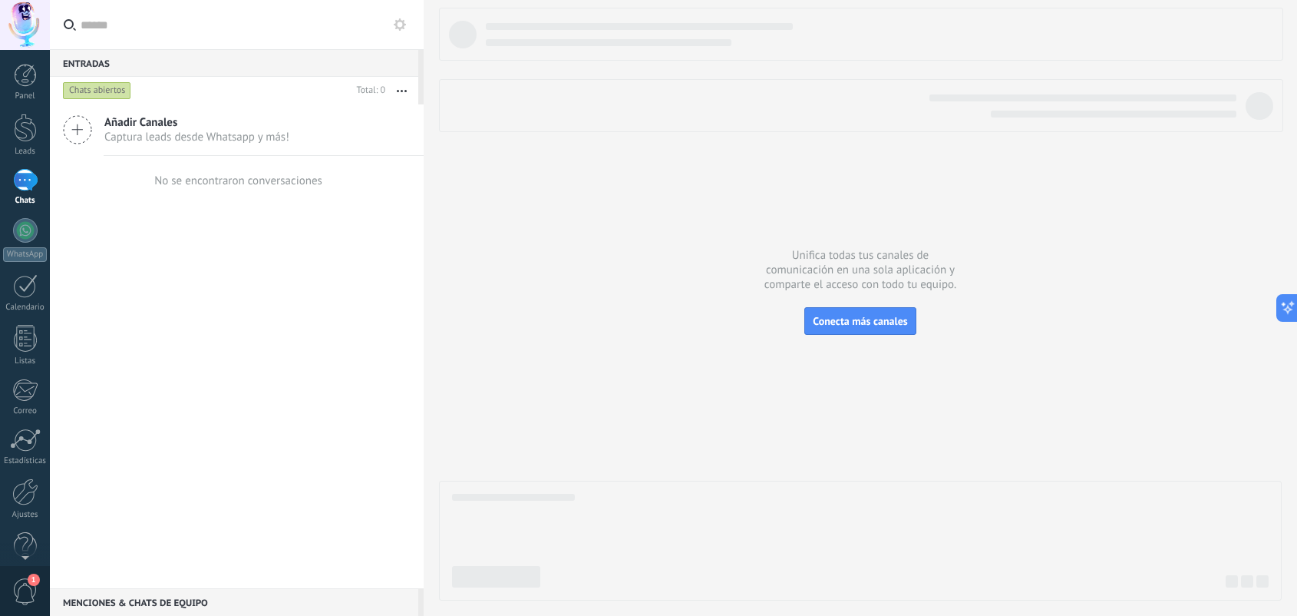
click at [27, 13] on div at bounding box center [25, 25] width 50 height 50
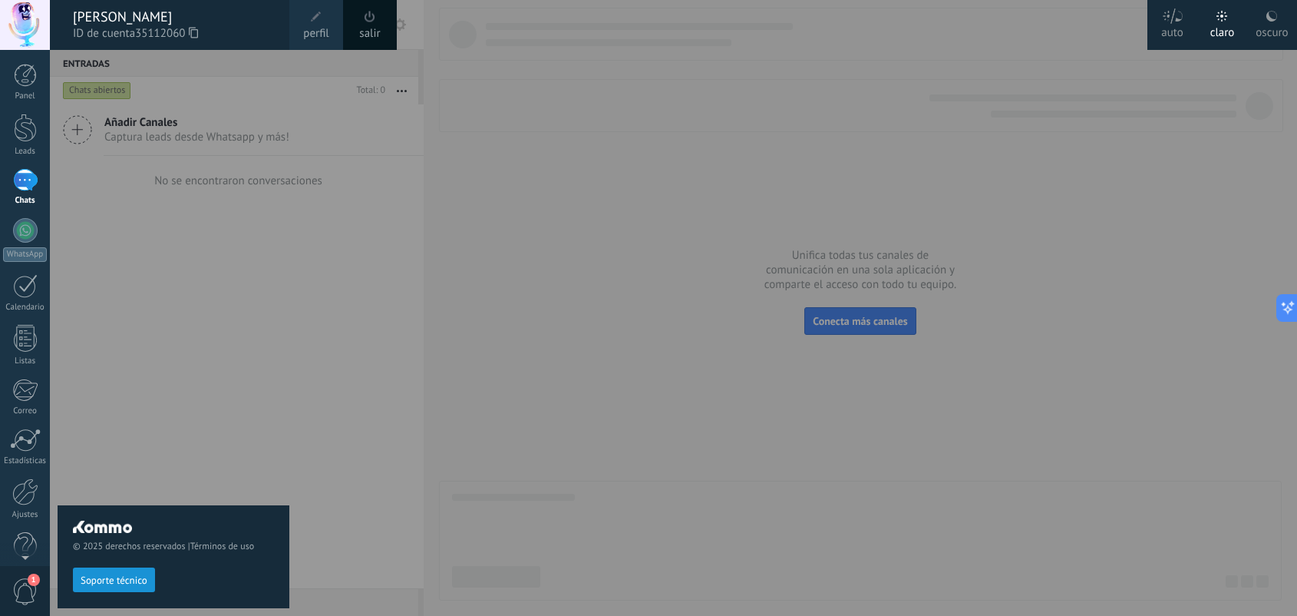
click at [320, 37] on span "perfil" at bounding box center [315, 33] width 25 height 17
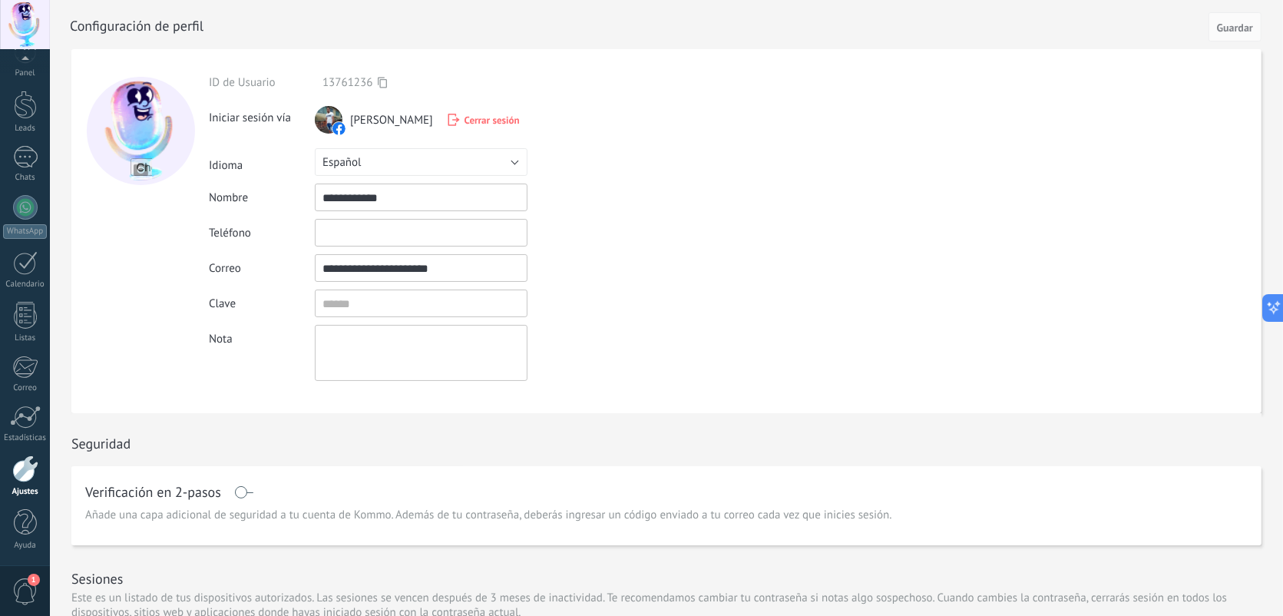
click at [13, 12] on div at bounding box center [25, 25] width 50 height 50
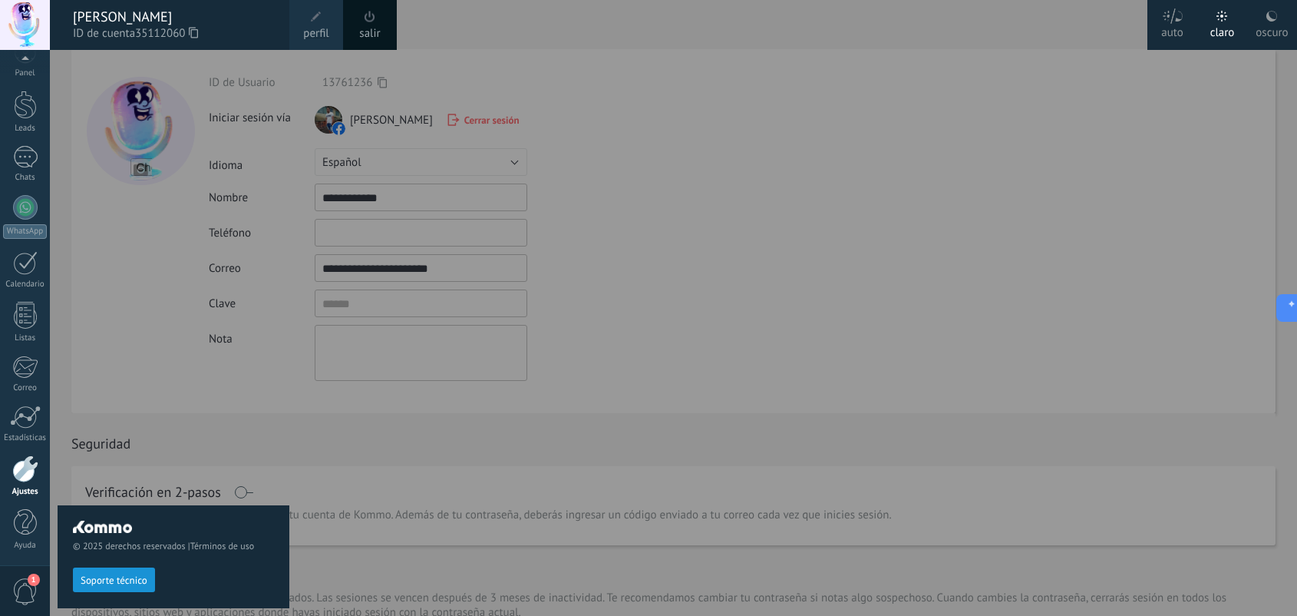
click at [88, 190] on div "© 2025 derechos reservados | Términos de uso Soporte técnico" at bounding box center [174, 333] width 232 height 566
click at [24, 207] on div at bounding box center [25, 207] width 25 height 25
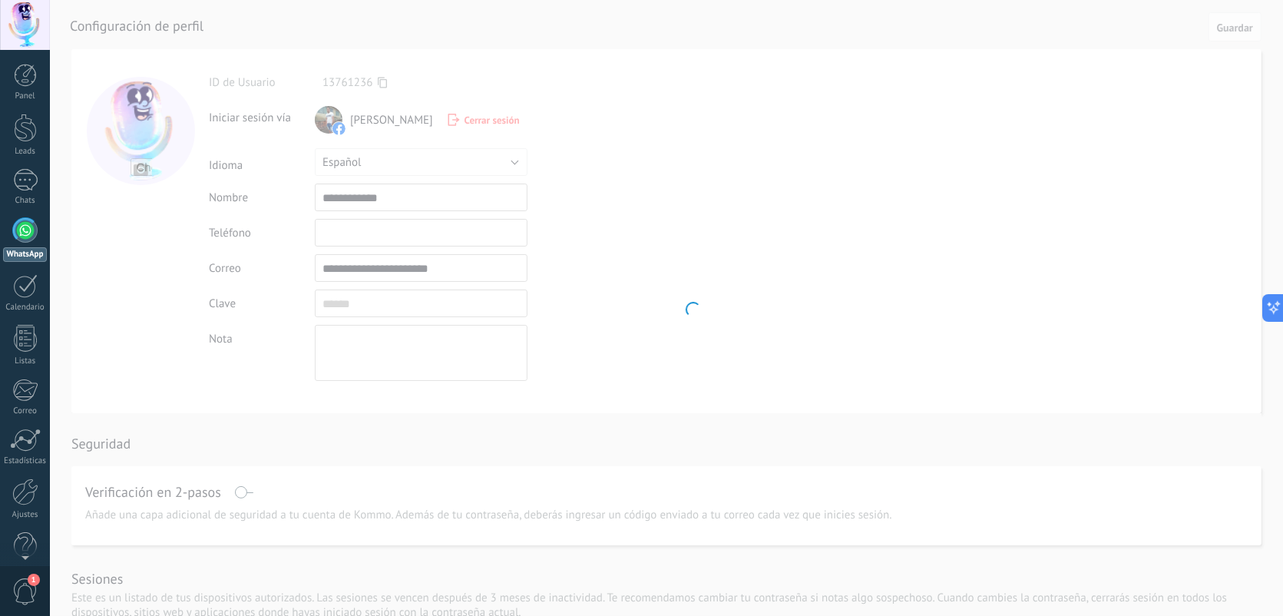
click at [25, 159] on div "Panel Leads Chats WhatsApp Clientes" at bounding box center [25, 326] width 50 height 525
click at [25, 171] on div at bounding box center [25, 180] width 25 height 22
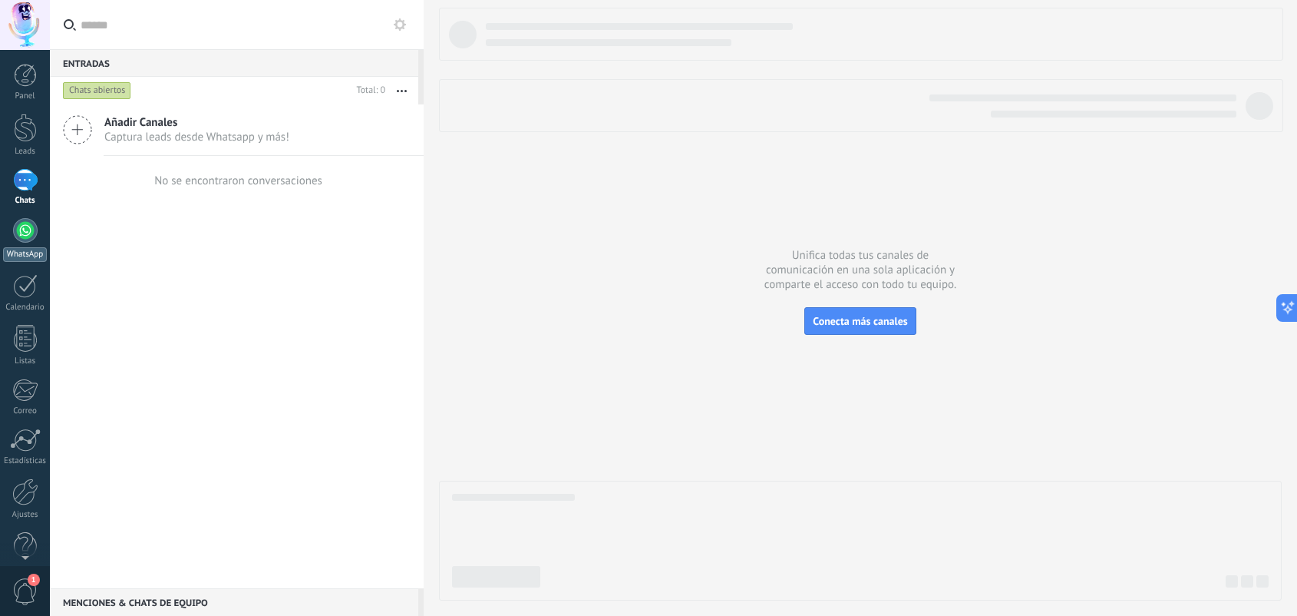
click at [31, 231] on div at bounding box center [25, 230] width 25 height 25
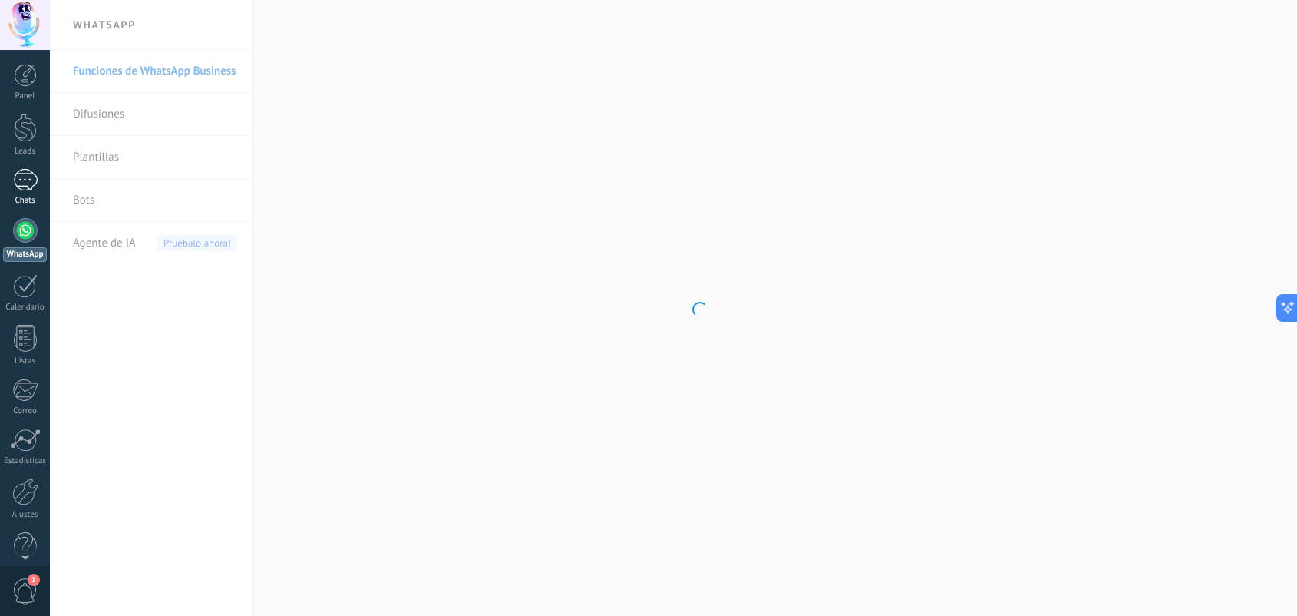
click at [31, 185] on div at bounding box center [25, 180] width 25 height 22
